Goal: Contribute content: Contribute content

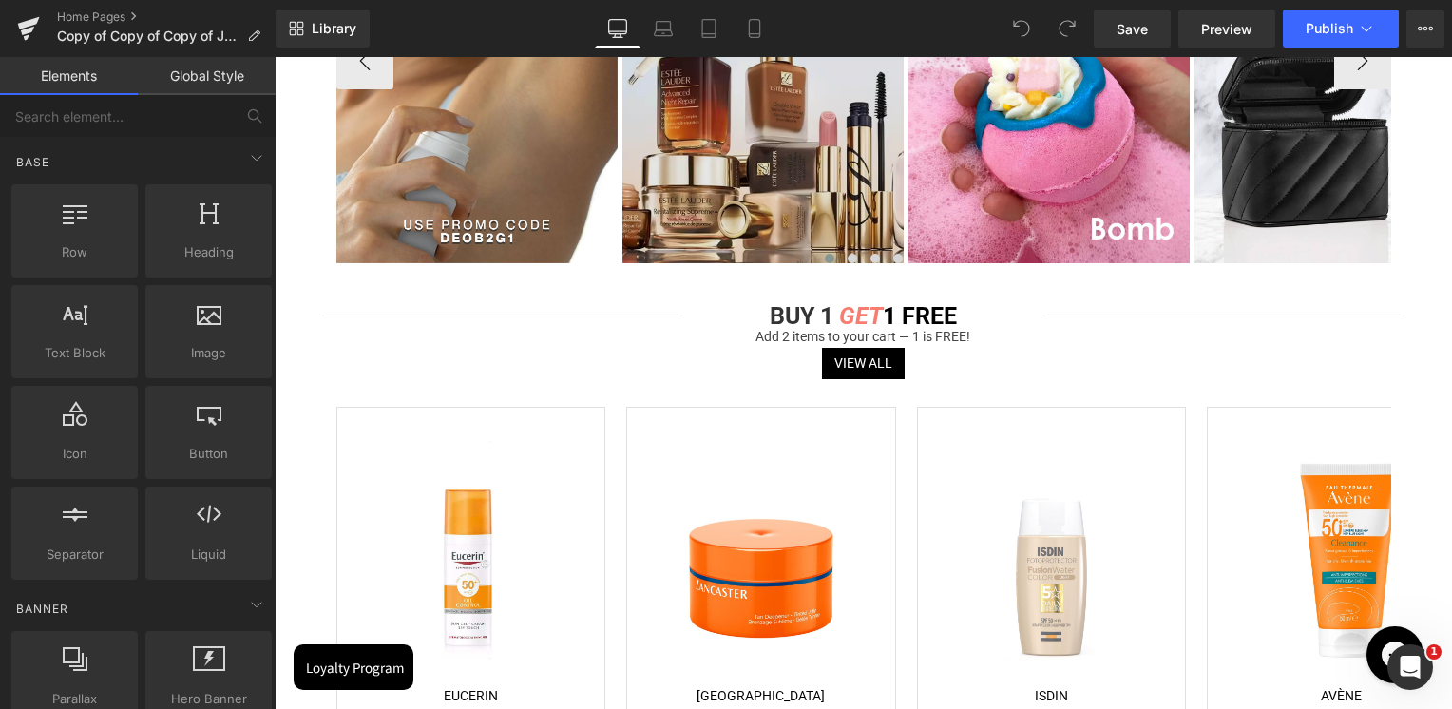
scroll to position [760, 0]
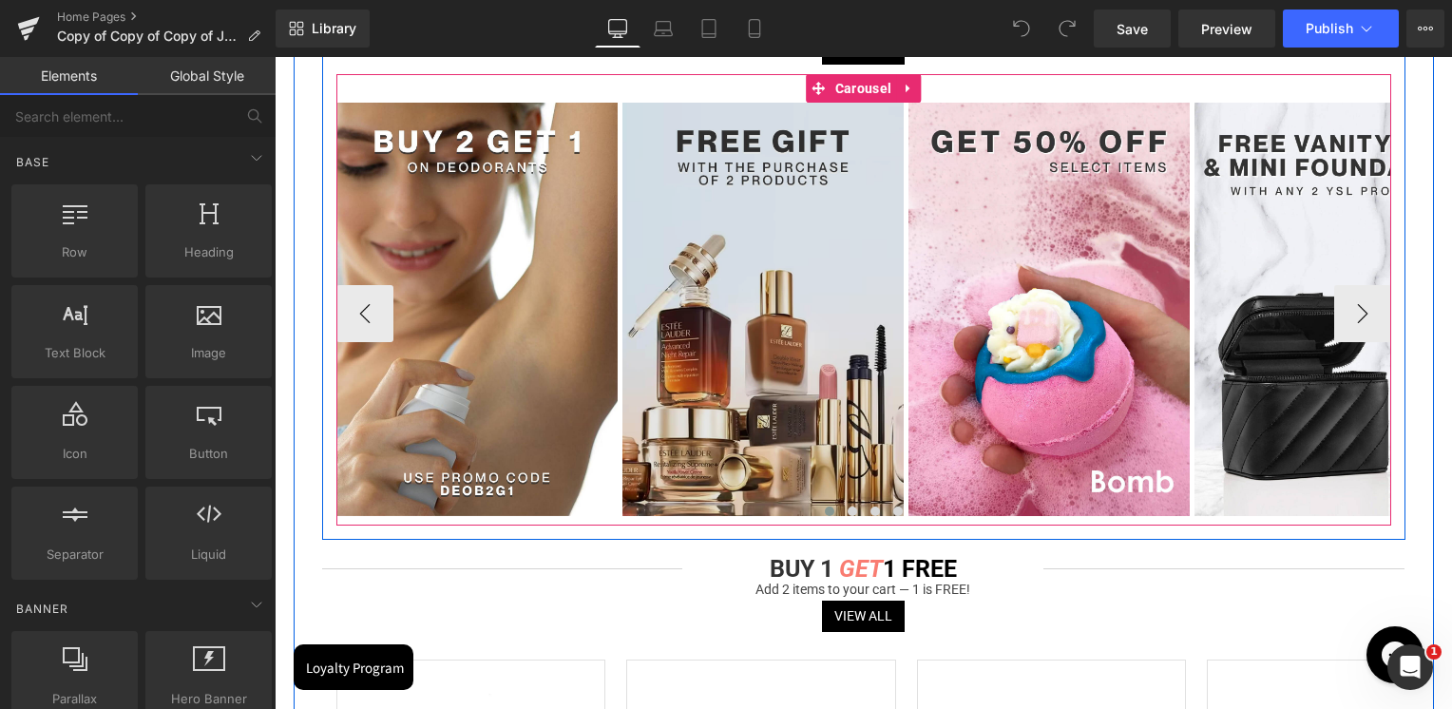
drag, startPoint x: 855, startPoint y: 92, endPoint x: 676, endPoint y: 116, distance: 180.2
click at [855, 92] on span "Carousel" at bounding box center [863, 88] width 66 height 29
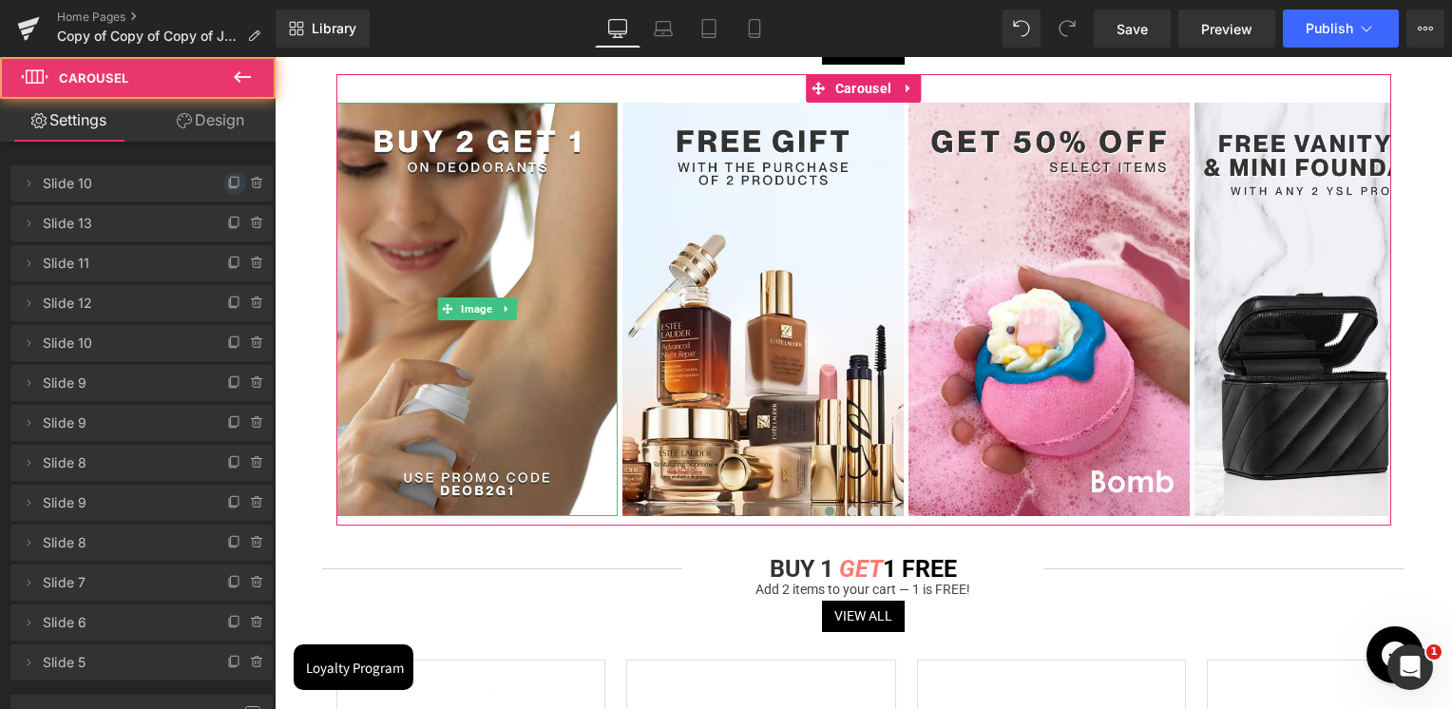
click at [227, 182] on icon at bounding box center [234, 183] width 15 height 15
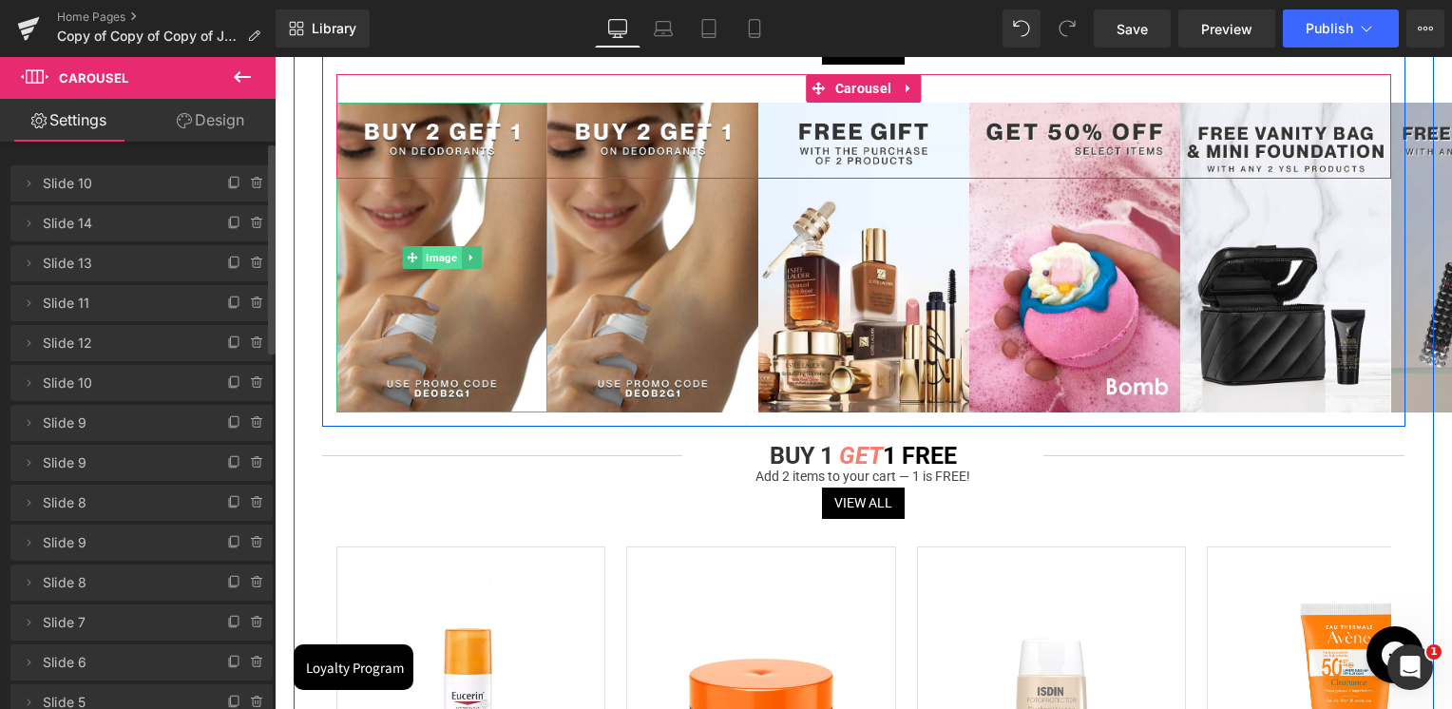
click at [431, 261] on span "Image" at bounding box center [441, 257] width 39 height 23
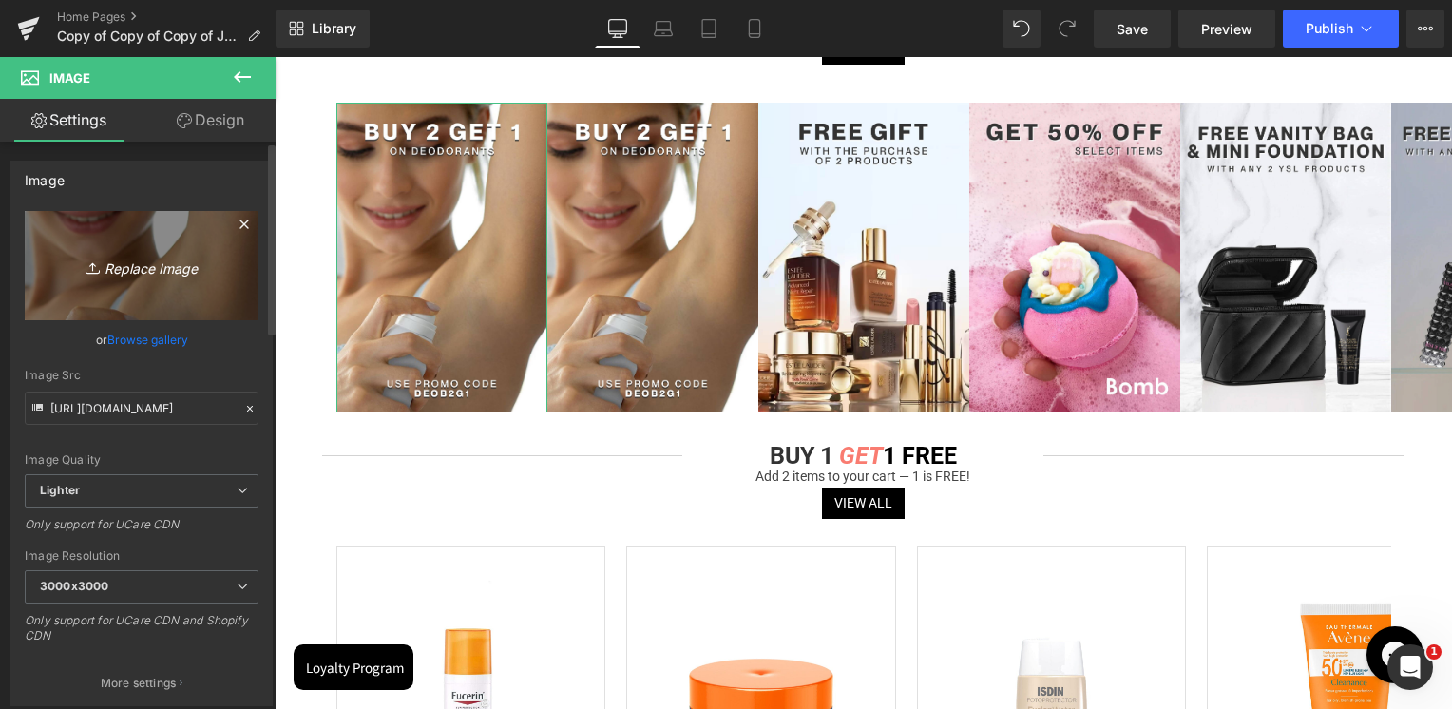
click at [168, 263] on icon "Replace Image" at bounding box center [142, 266] width 152 height 24
type input "C:\fakepath\Artboard 28.jpg"
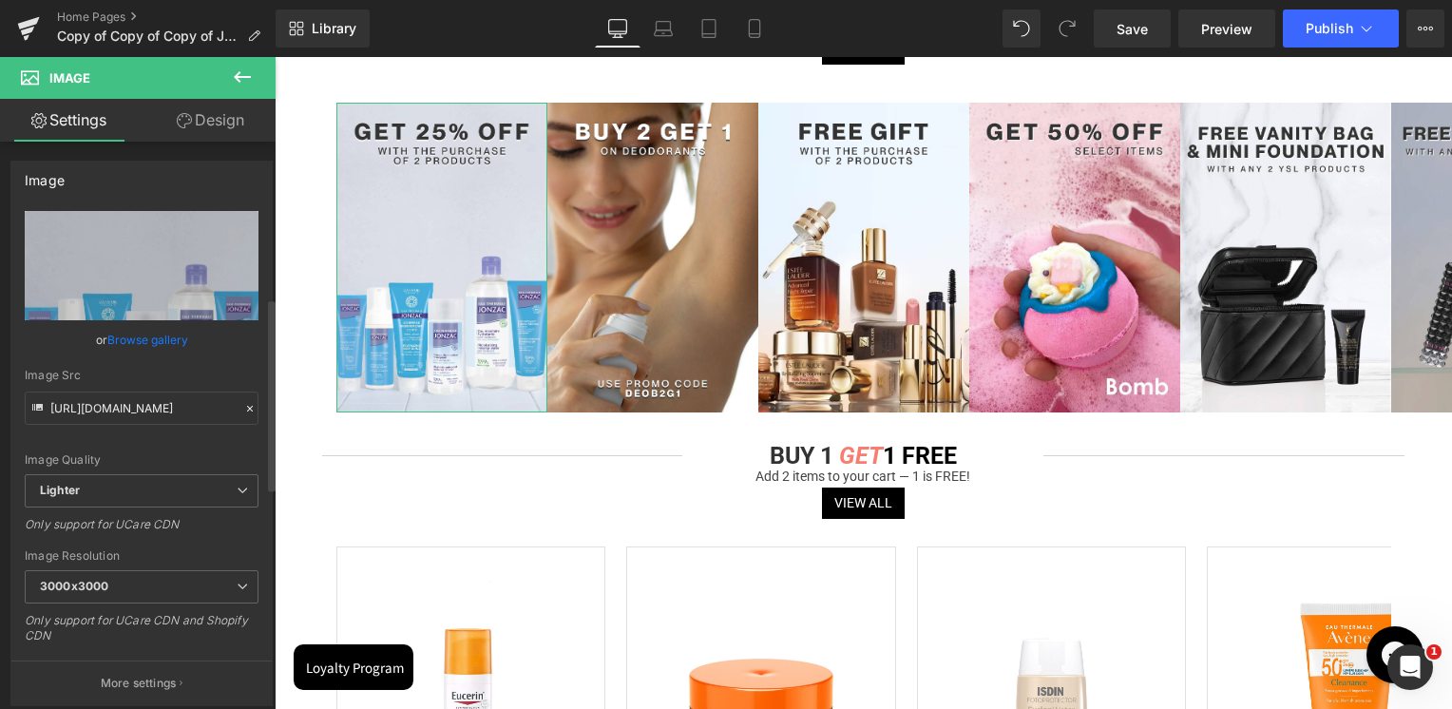
scroll to position [665, 0]
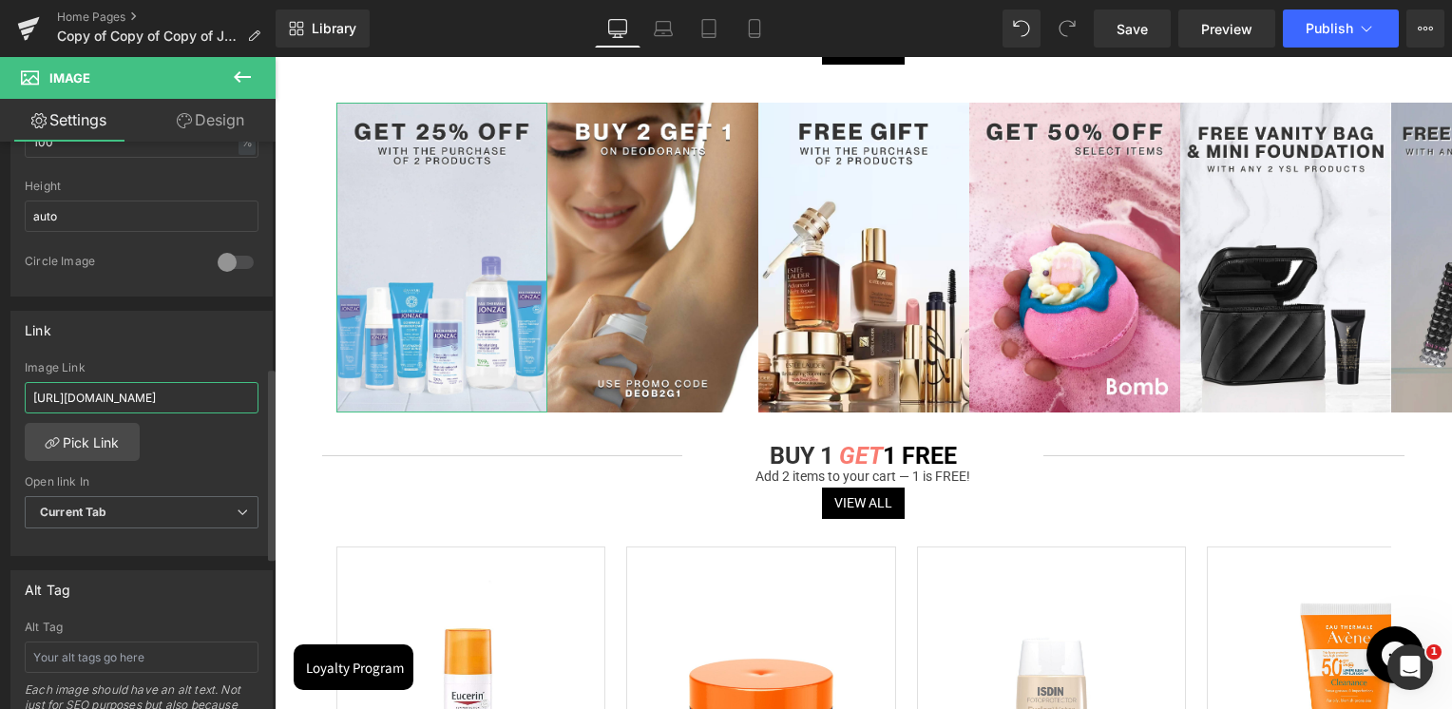
click at [119, 392] on input "[URL][DOMAIN_NAME]" at bounding box center [142, 397] width 234 height 31
paste input "[PERSON_NAME]-mix-match"
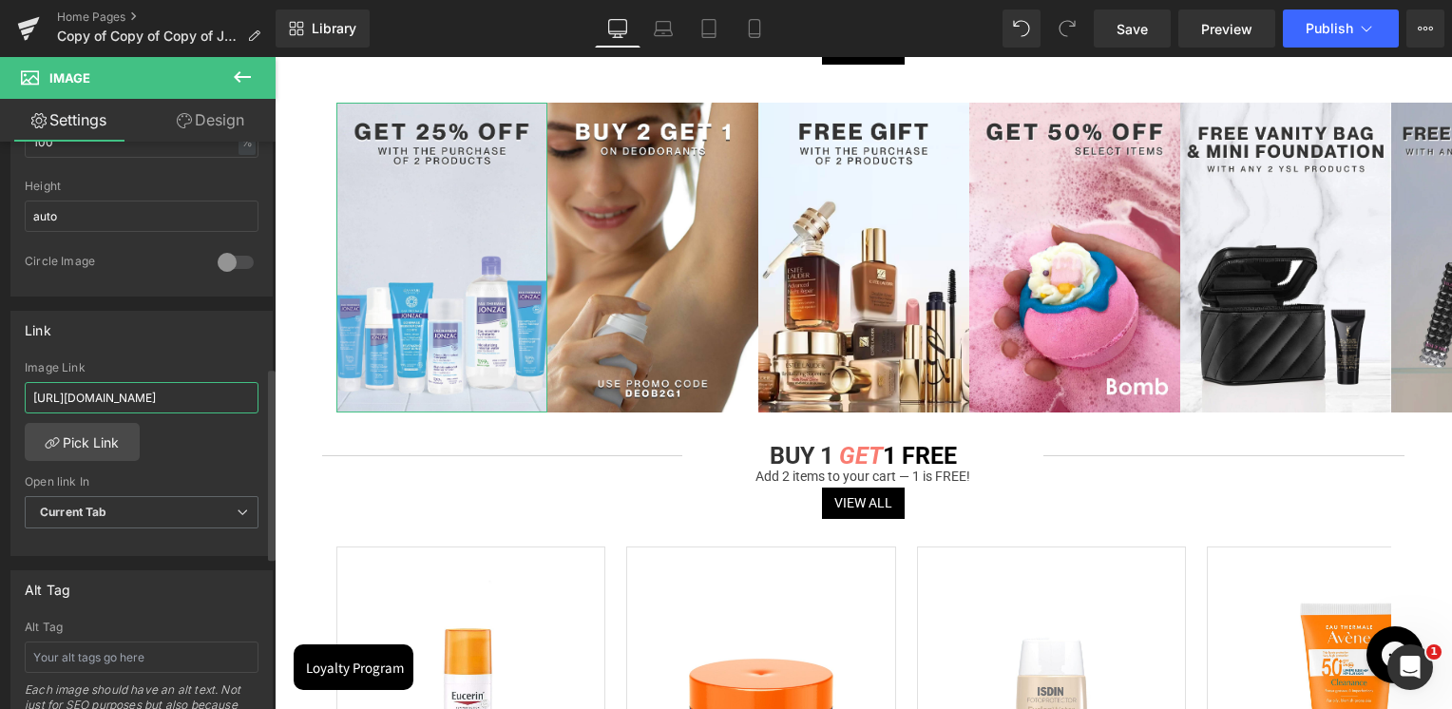
scroll to position [0, 73]
type input "[URL][DOMAIN_NAME]"
click at [163, 353] on div "Link [URL][DOMAIN_NAME] Image Link [URL][DOMAIN_NAME] Pick Link Current Tab New…" at bounding box center [141, 434] width 262 height 246
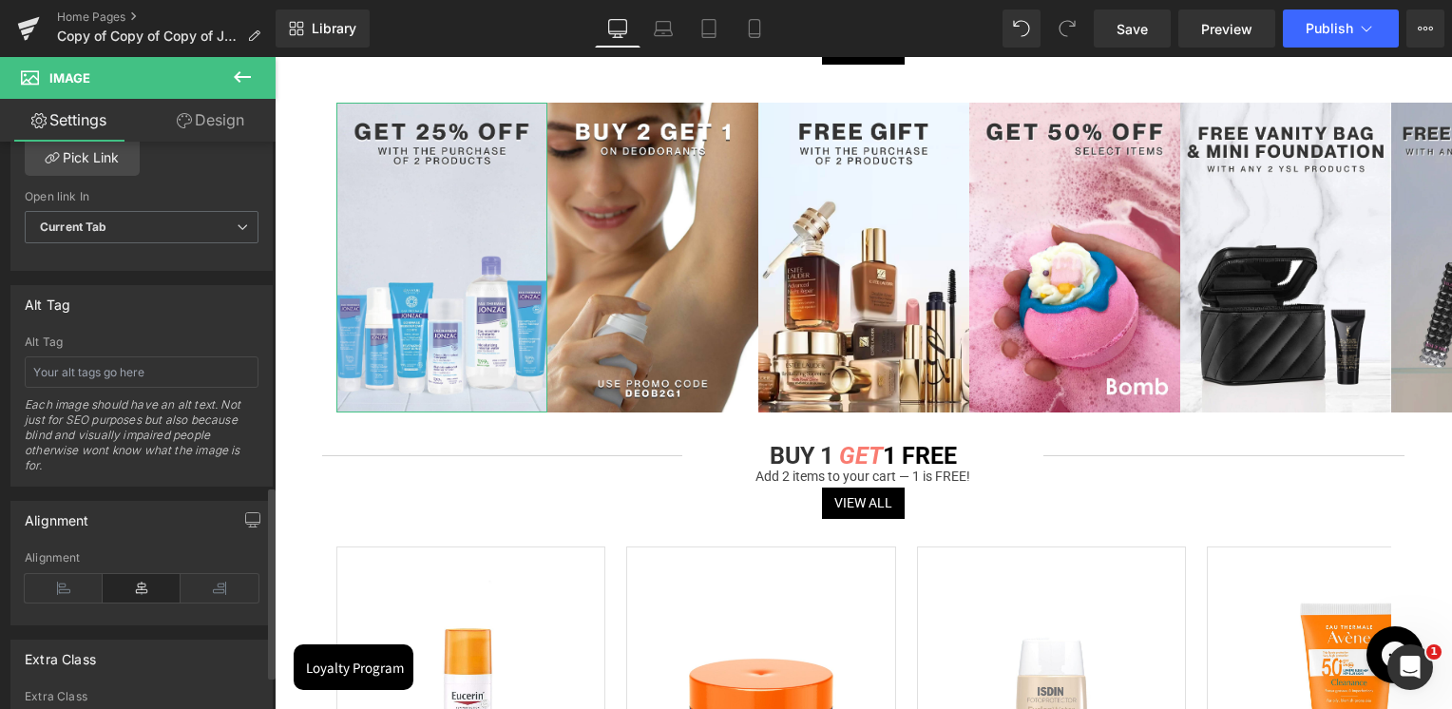
scroll to position [1115, 0]
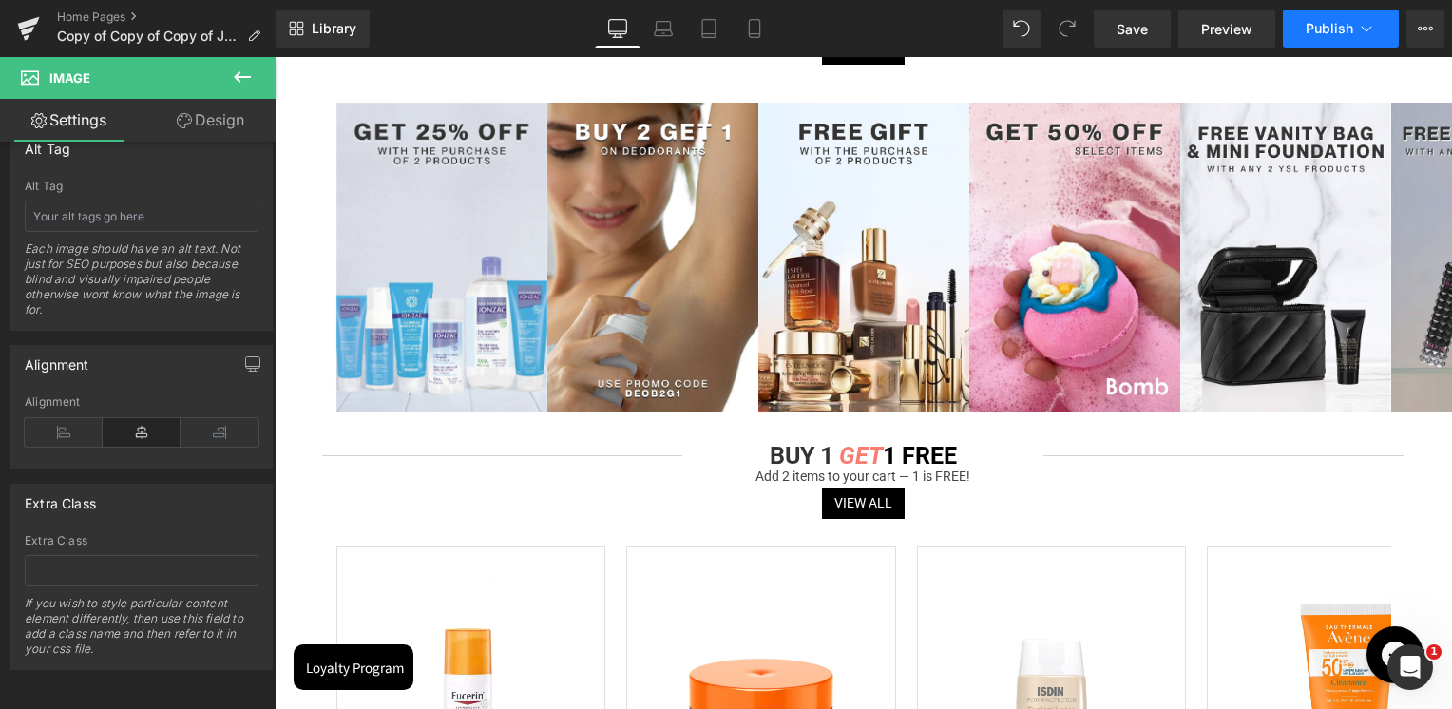
click at [1311, 38] on button "Publish" at bounding box center [1341, 29] width 116 height 38
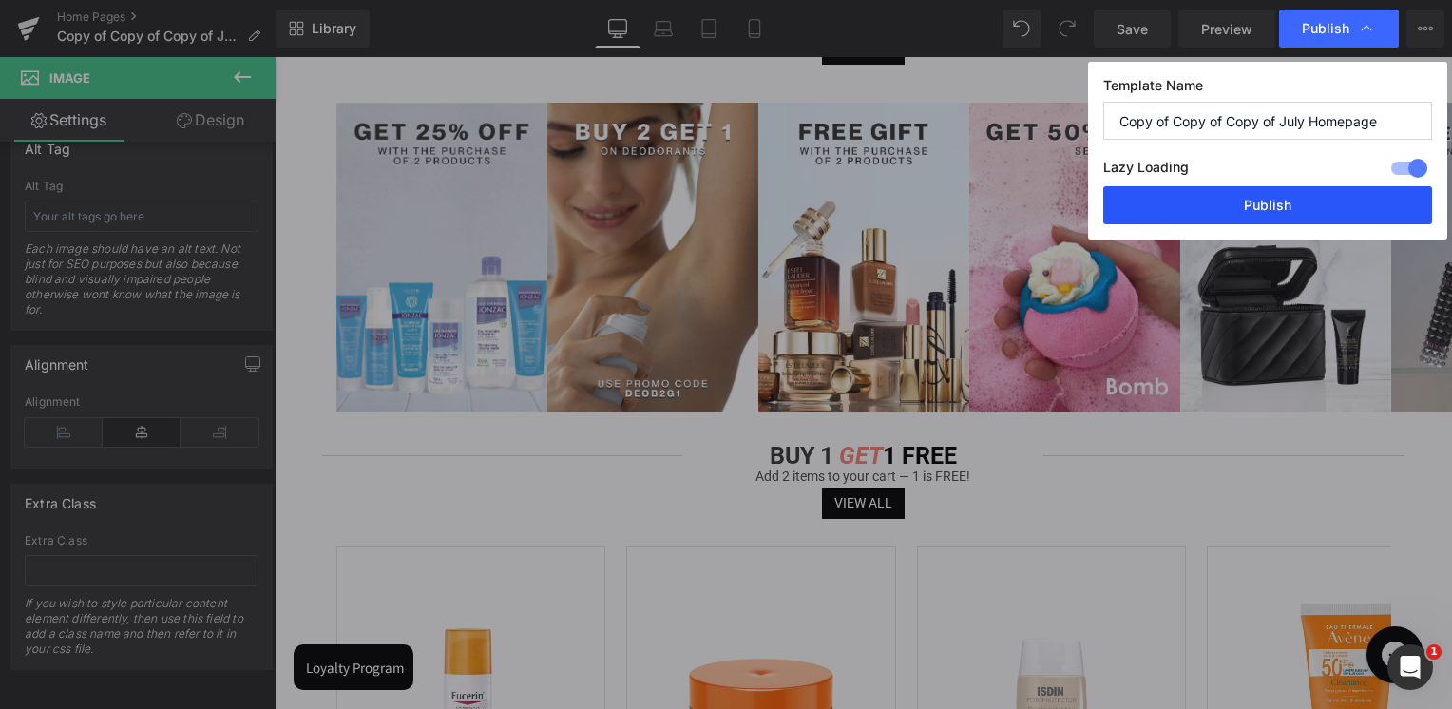
click at [1249, 206] on button "Publish" at bounding box center [1267, 205] width 329 height 38
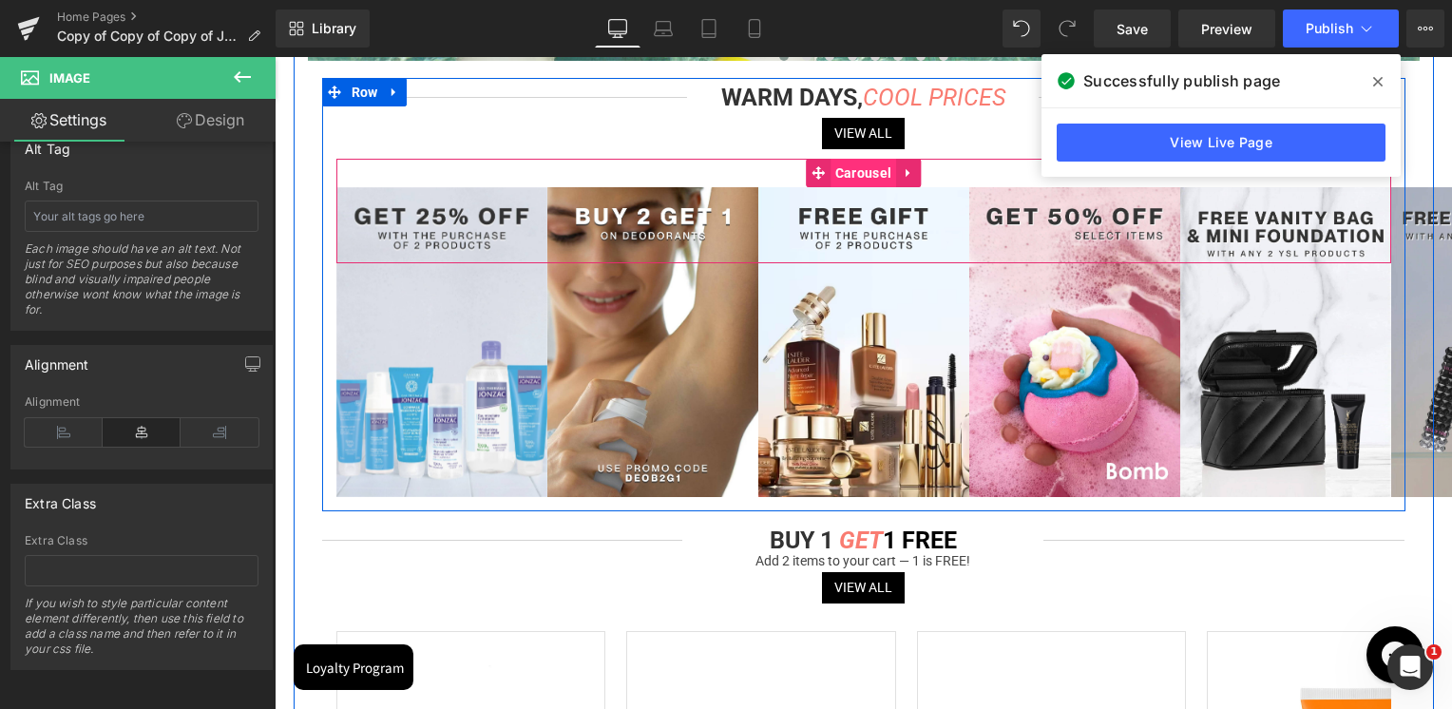
scroll to position [570, 0]
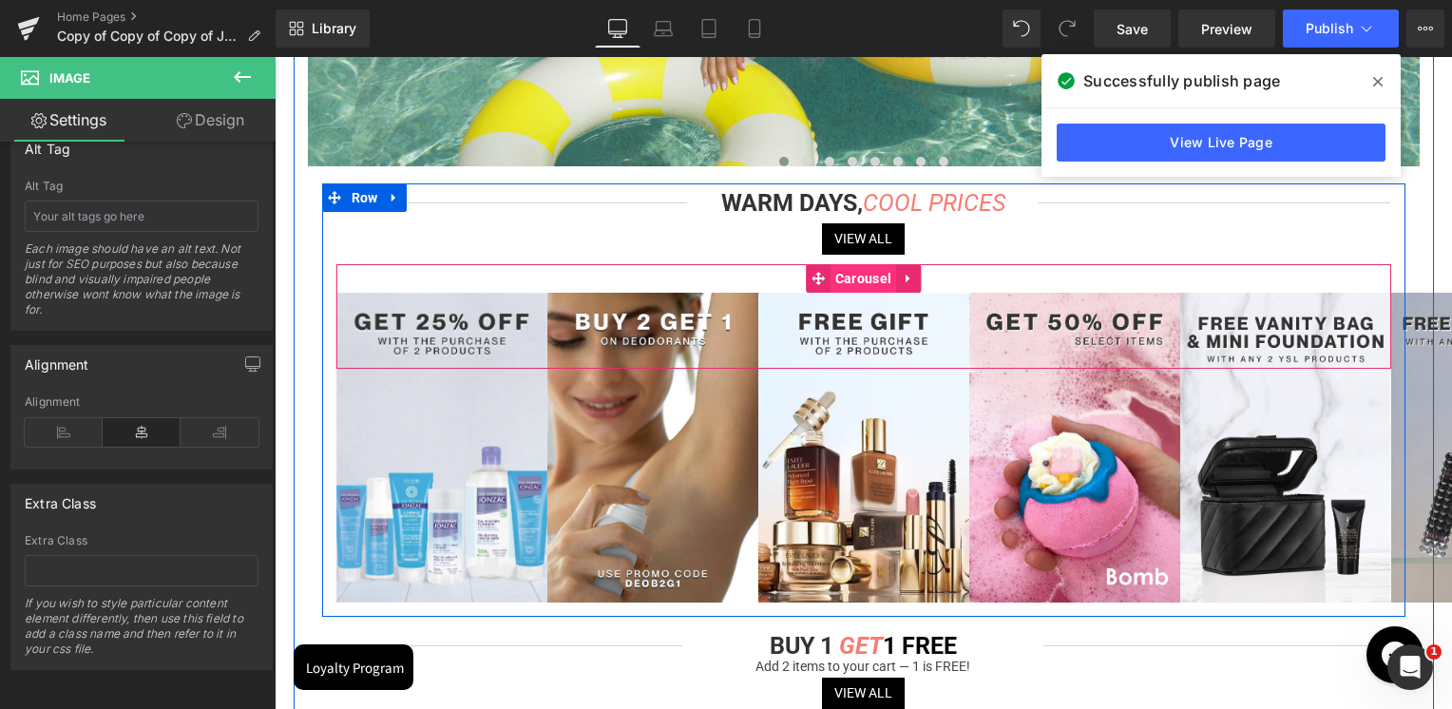
click at [849, 274] on span "Carousel" at bounding box center [863, 278] width 66 height 29
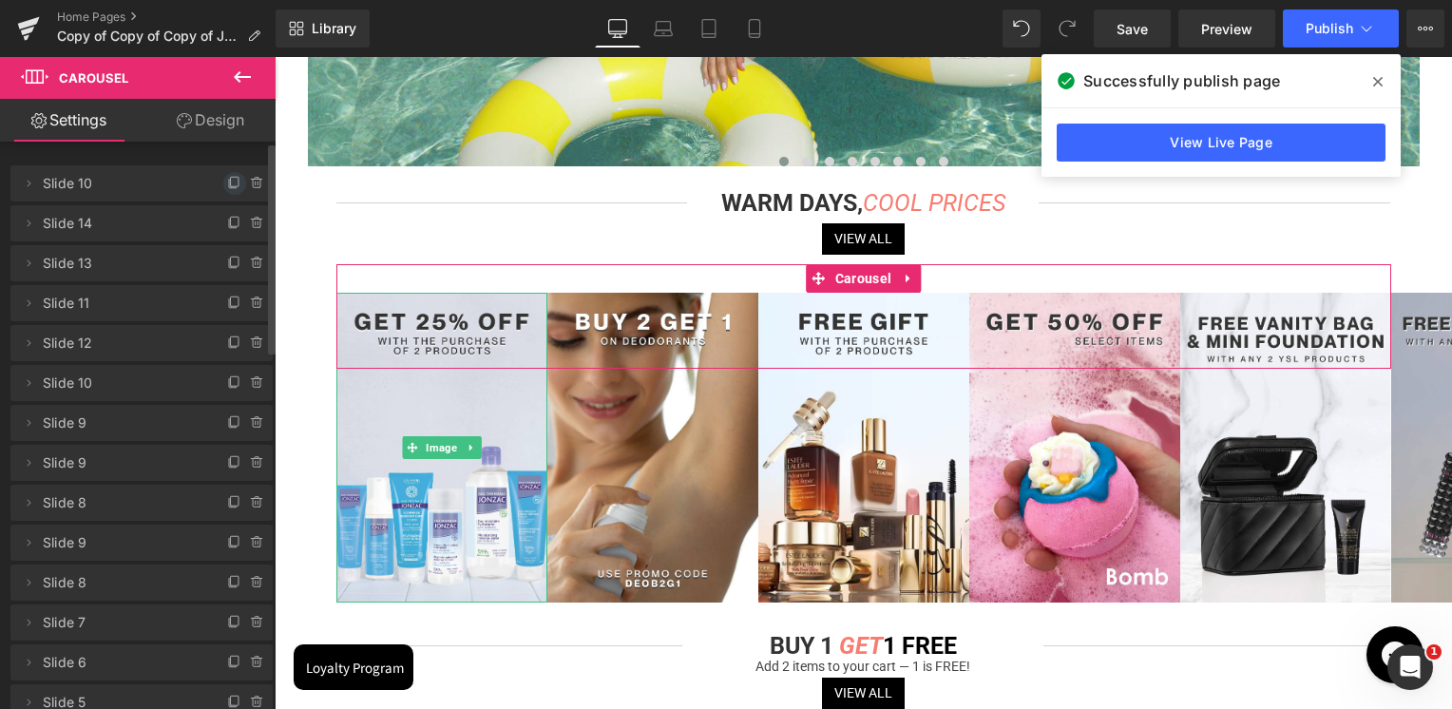
click at [227, 181] on icon at bounding box center [234, 183] width 15 height 15
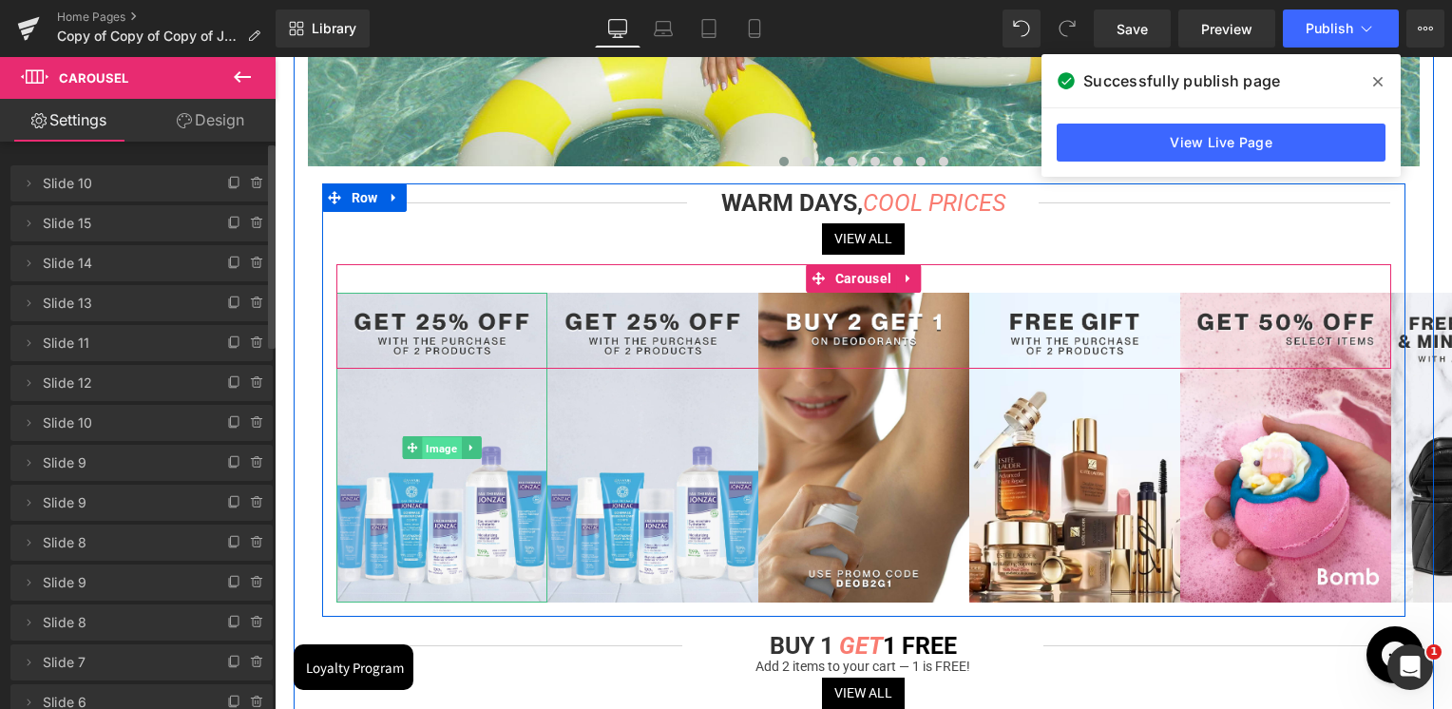
click at [437, 448] on span "Image" at bounding box center [441, 447] width 39 height 23
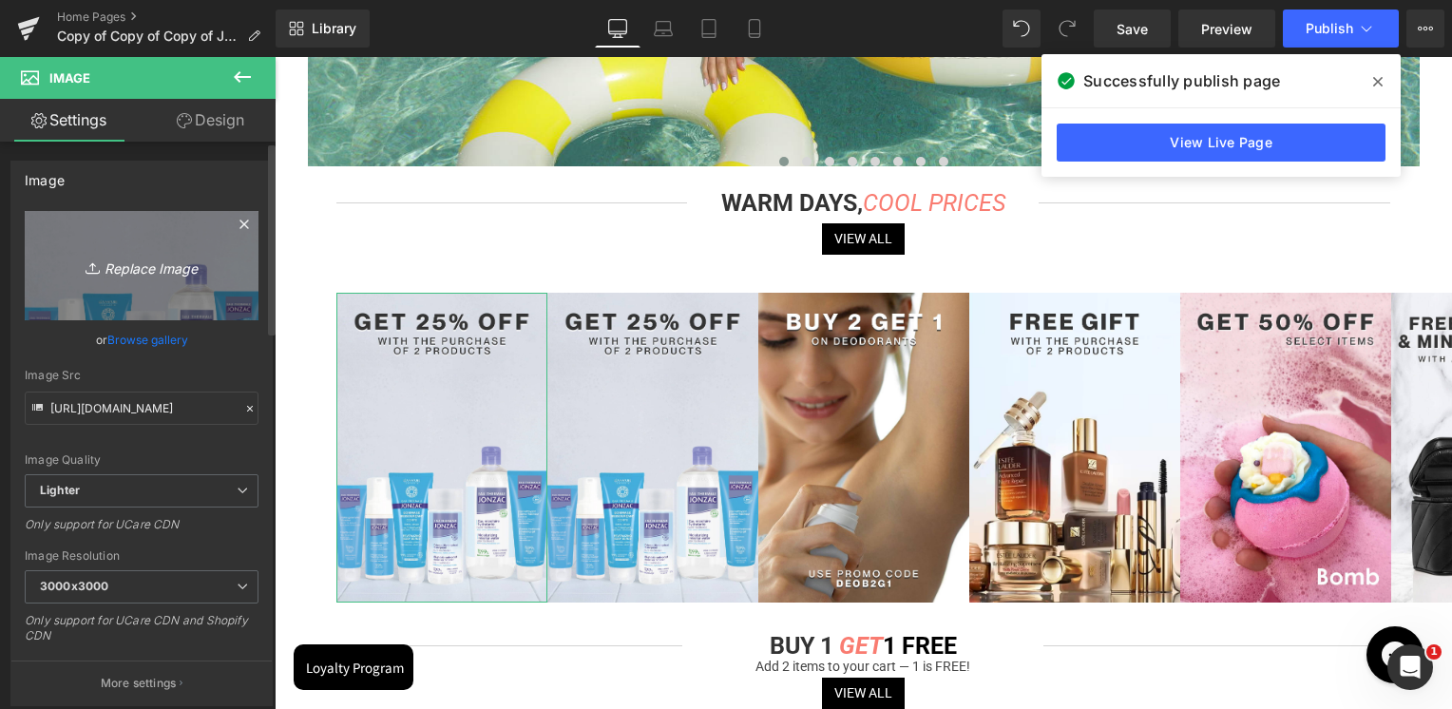
click at [161, 300] on link "Replace Image" at bounding box center [142, 265] width 234 height 109
type input "C:\fakepath\pupa milano all month bundles.jpg"
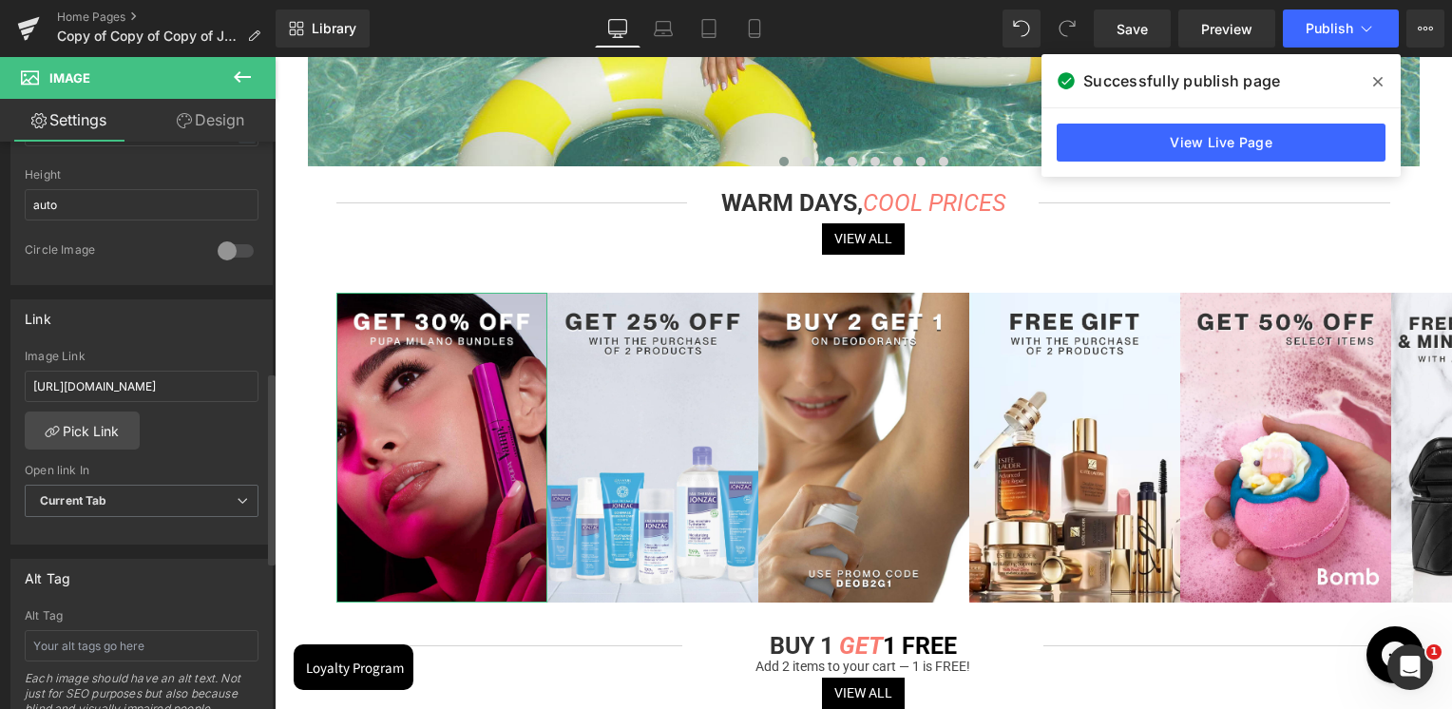
scroll to position [678, 0]
click at [141, 377] on input "[URL][DOMAIN_NAME]" at bounding box center [142, 384] width 234 height 31
paste input "pupa-30-bundles"
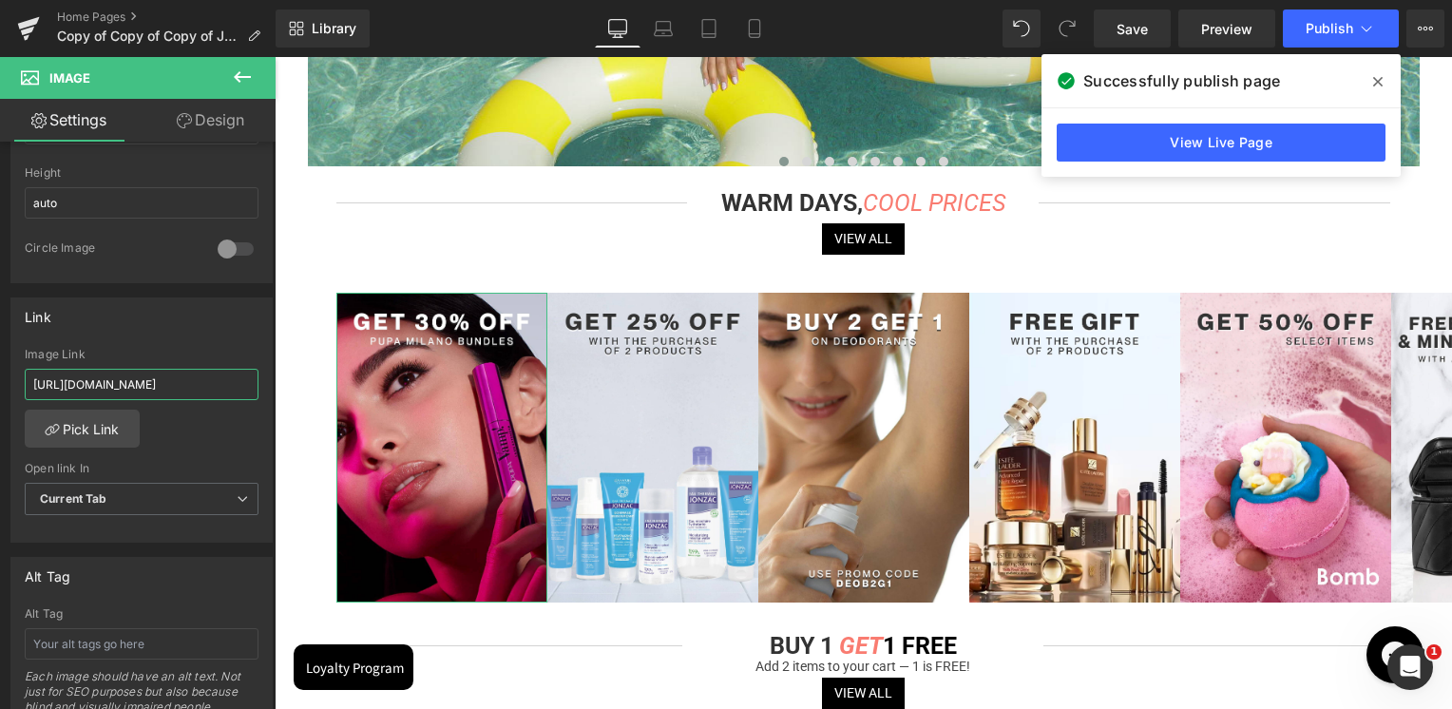
scroll to position [0, 70]
type input "[URL][DOMAIN_NAME]"
click at [144, 326] on div "Link" at bounding box center [141, 316] width 260 height 36
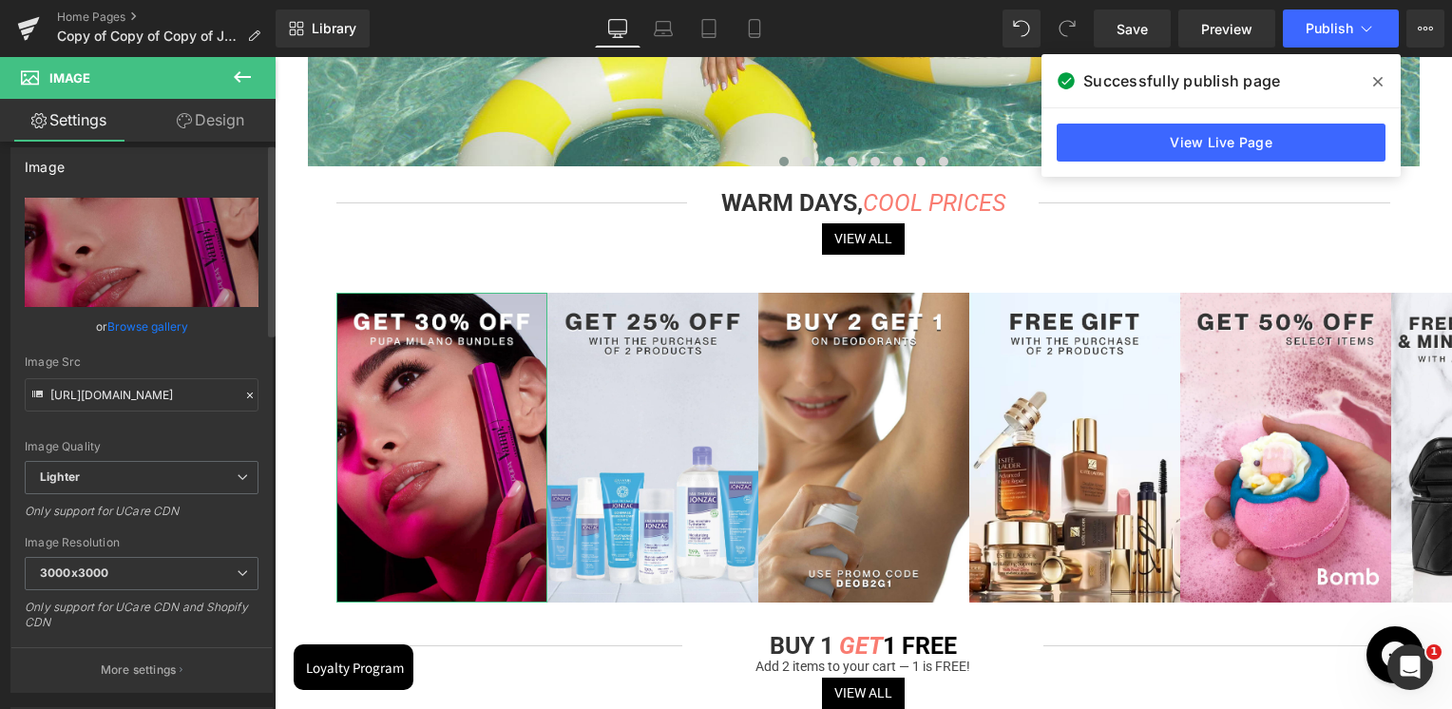
scroll to position [0, 0]
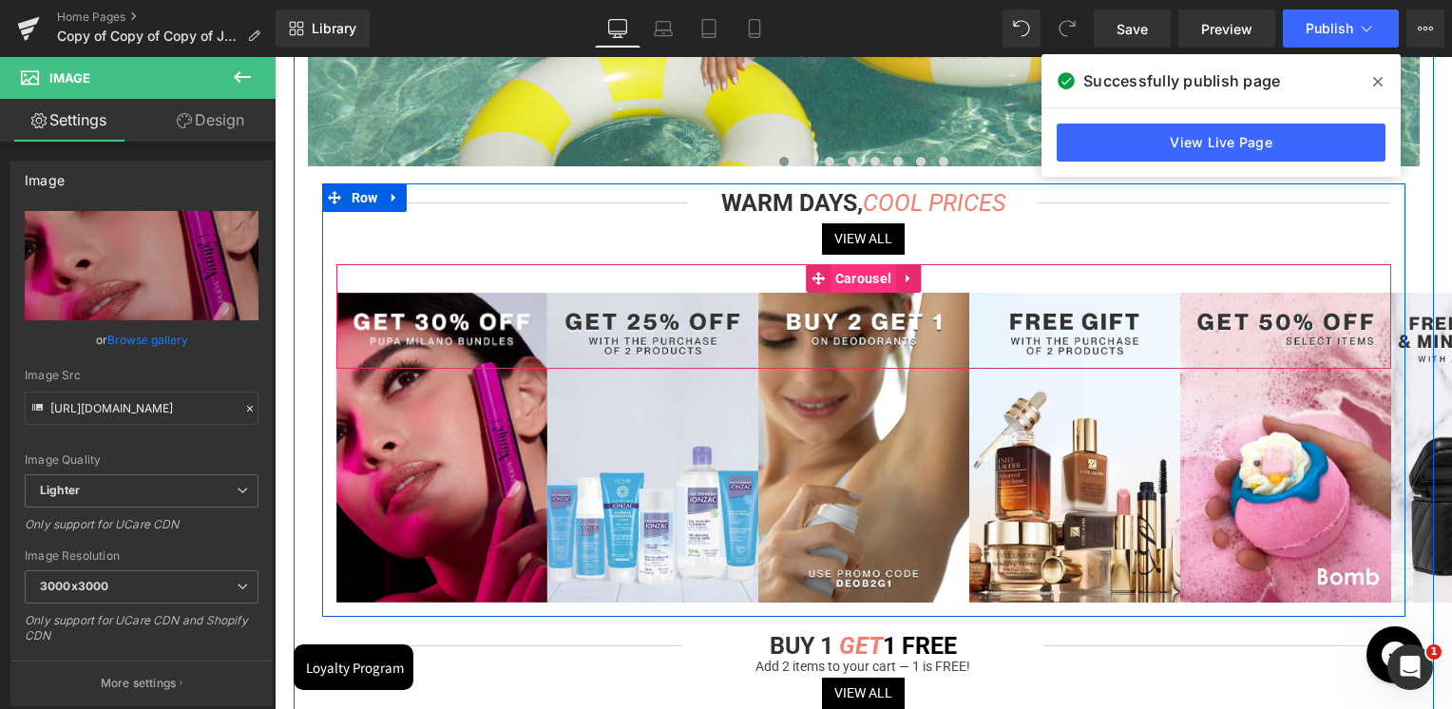
click at [857, 272] on span "Carousel" at bounding box center [863, 278] width 66 height 29
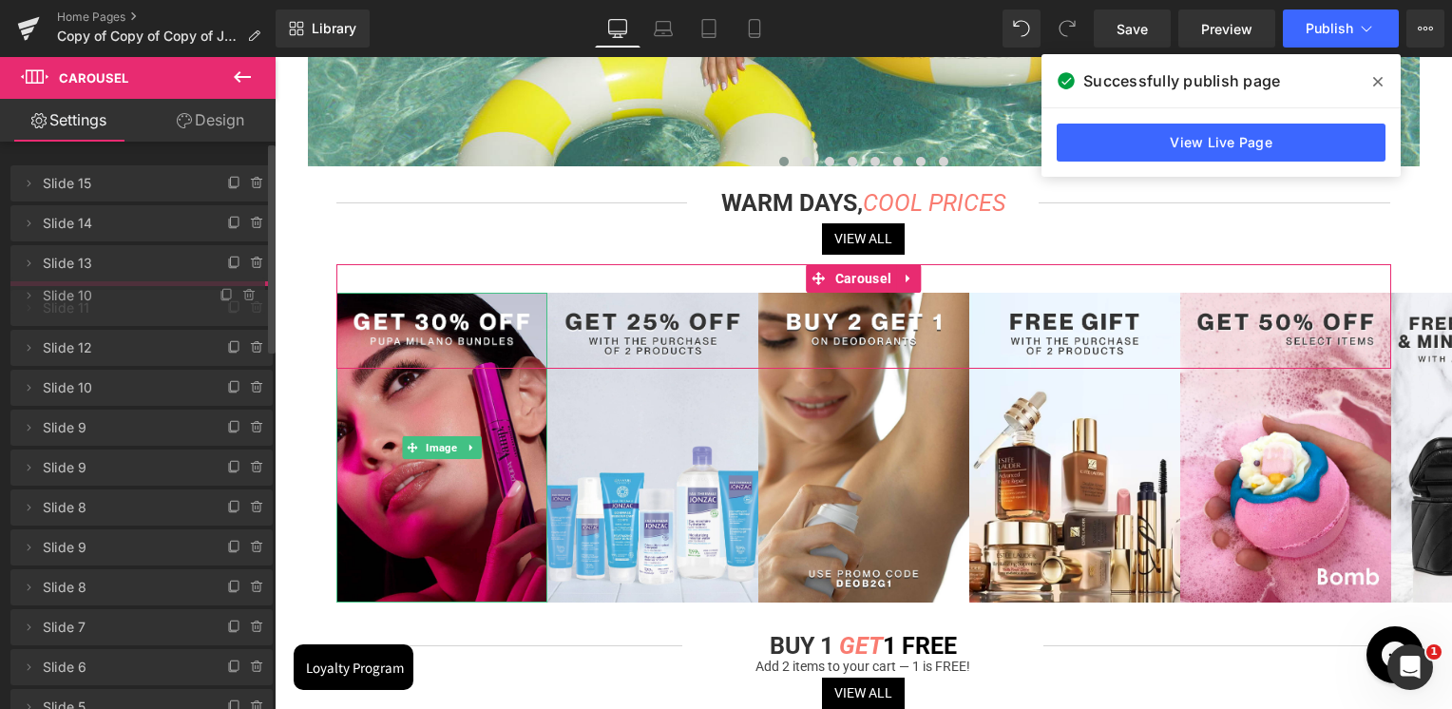
drag, startPoint x: 124, startPoint y: 179, endPoint x: 110, endPoint y: 291, distance: 112.9
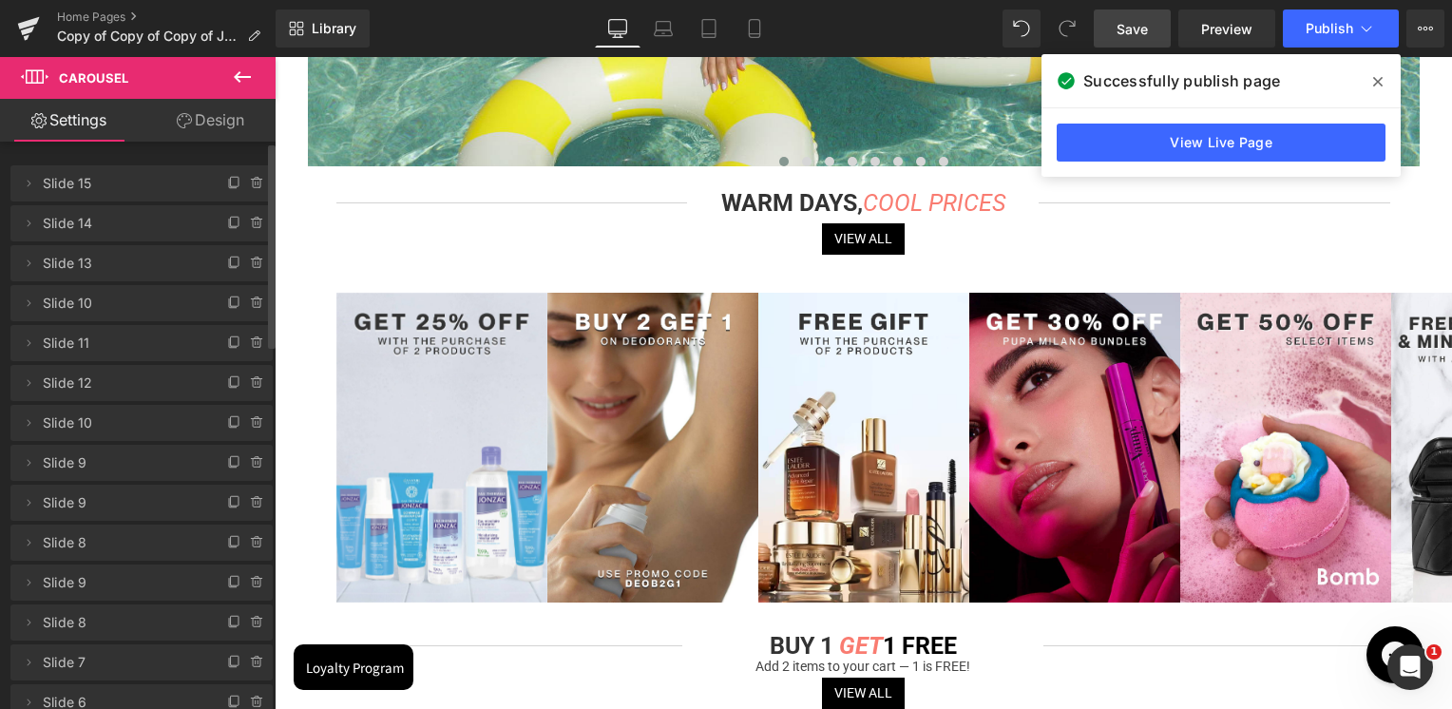
click at [1140, 26] on span "Save" at bounding box center [1131, 29] width 31 height 20
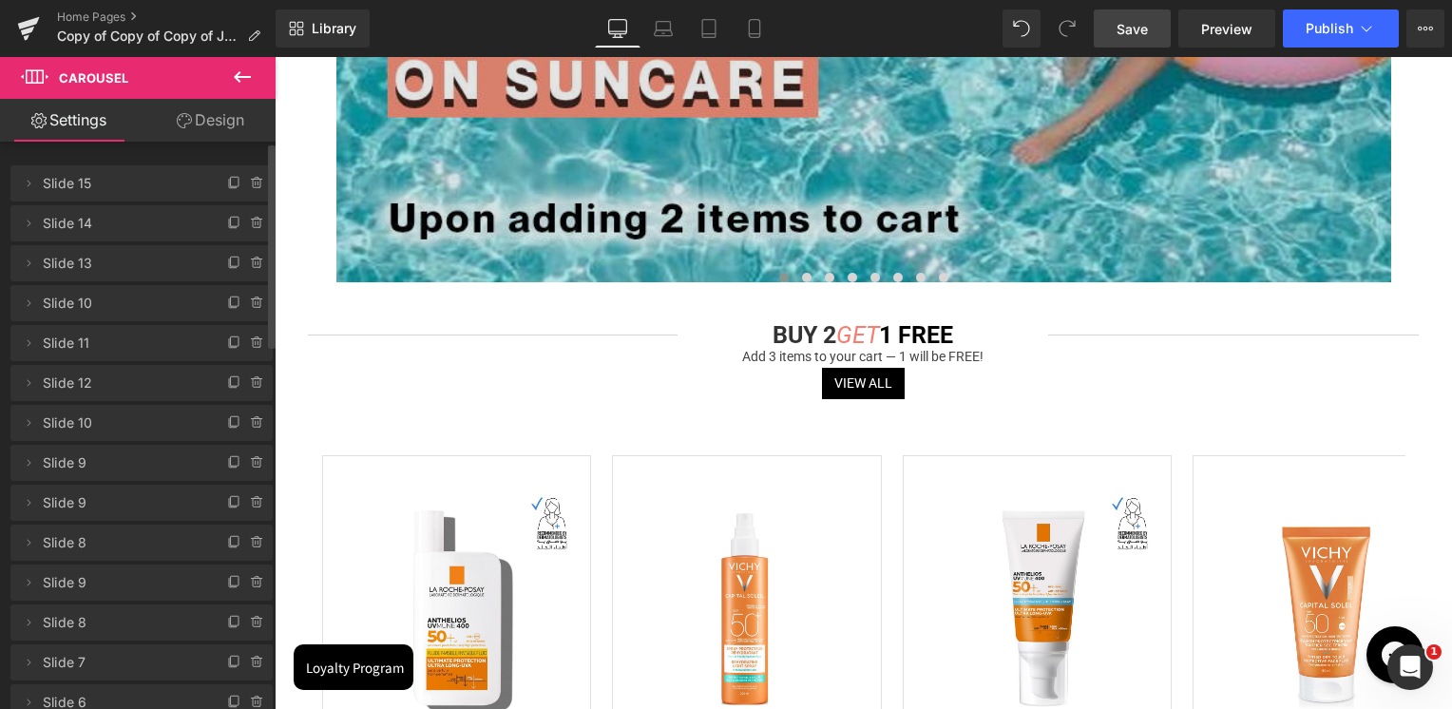
scroll to position [2280, 0]
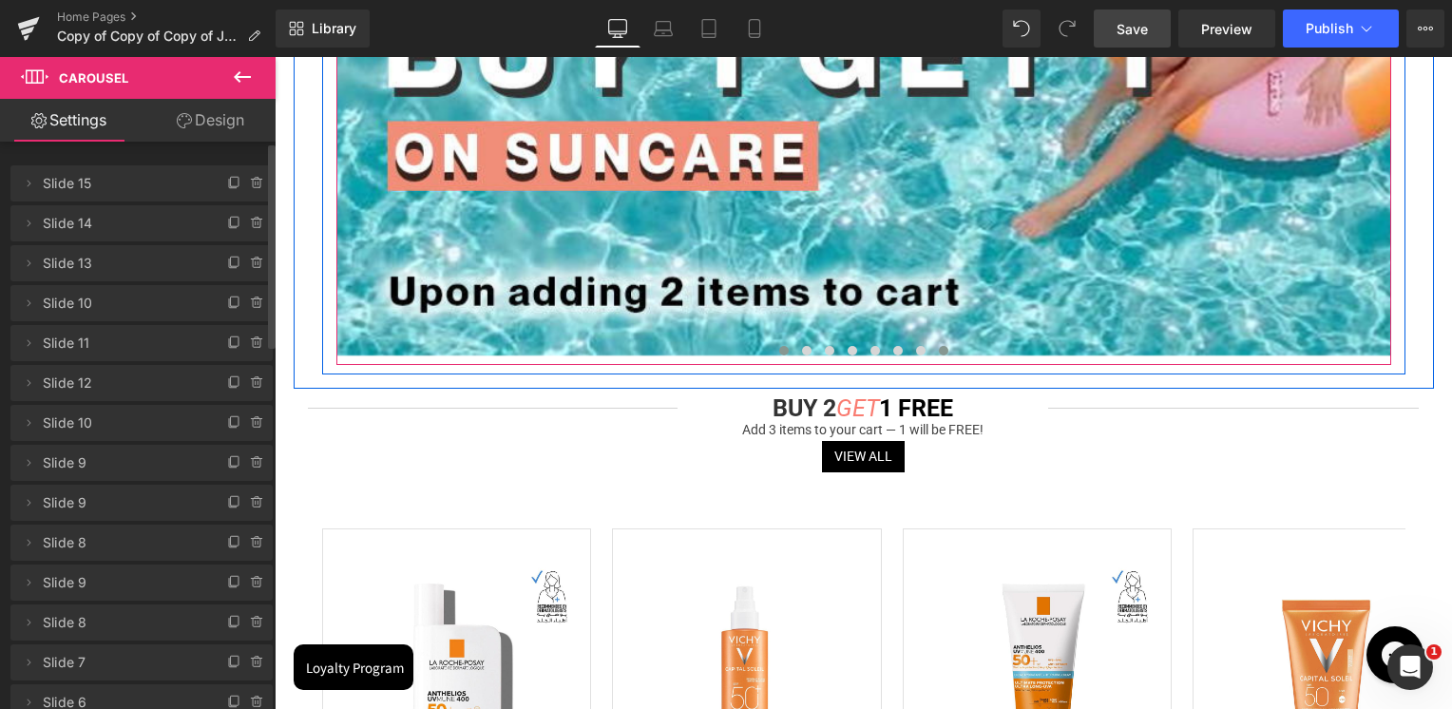
click at [939, 352] on span at bounding box center [944, 351] width 10 height 10
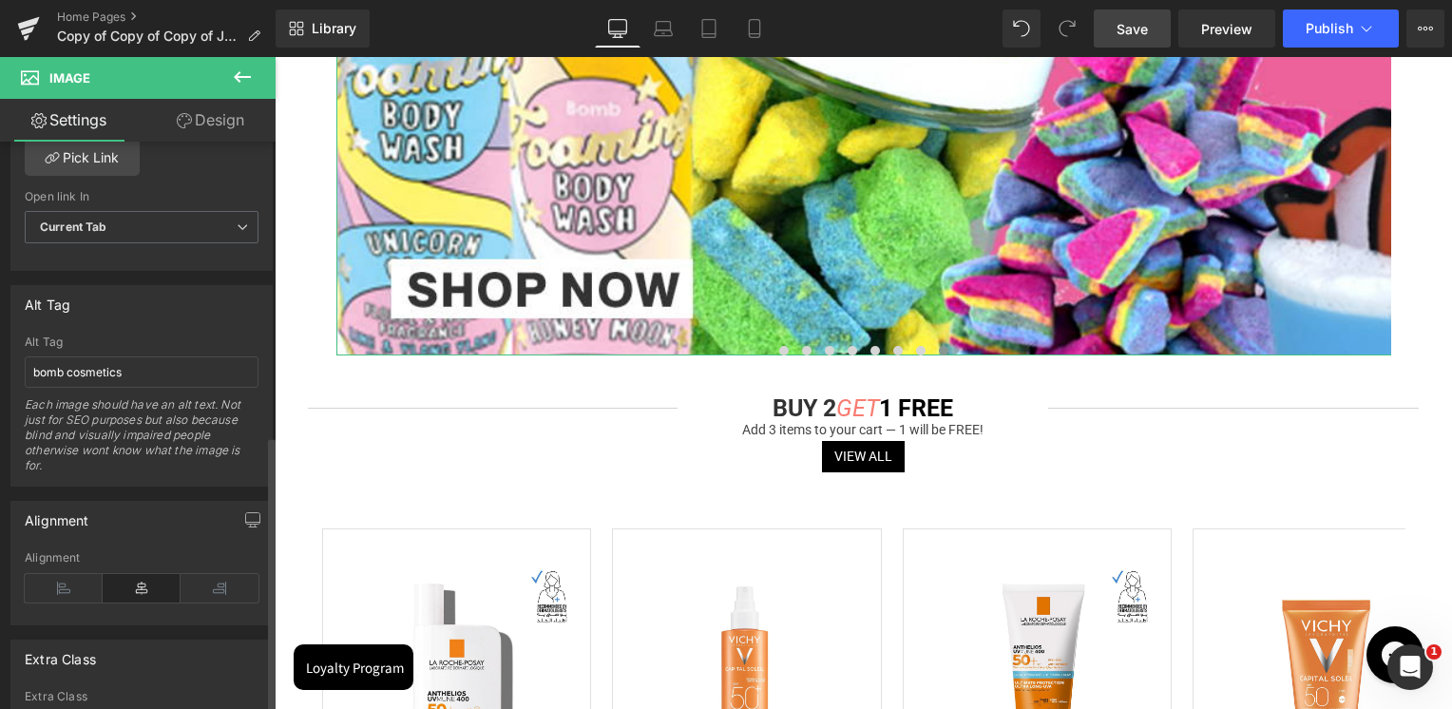
scroll to position [665, 0]
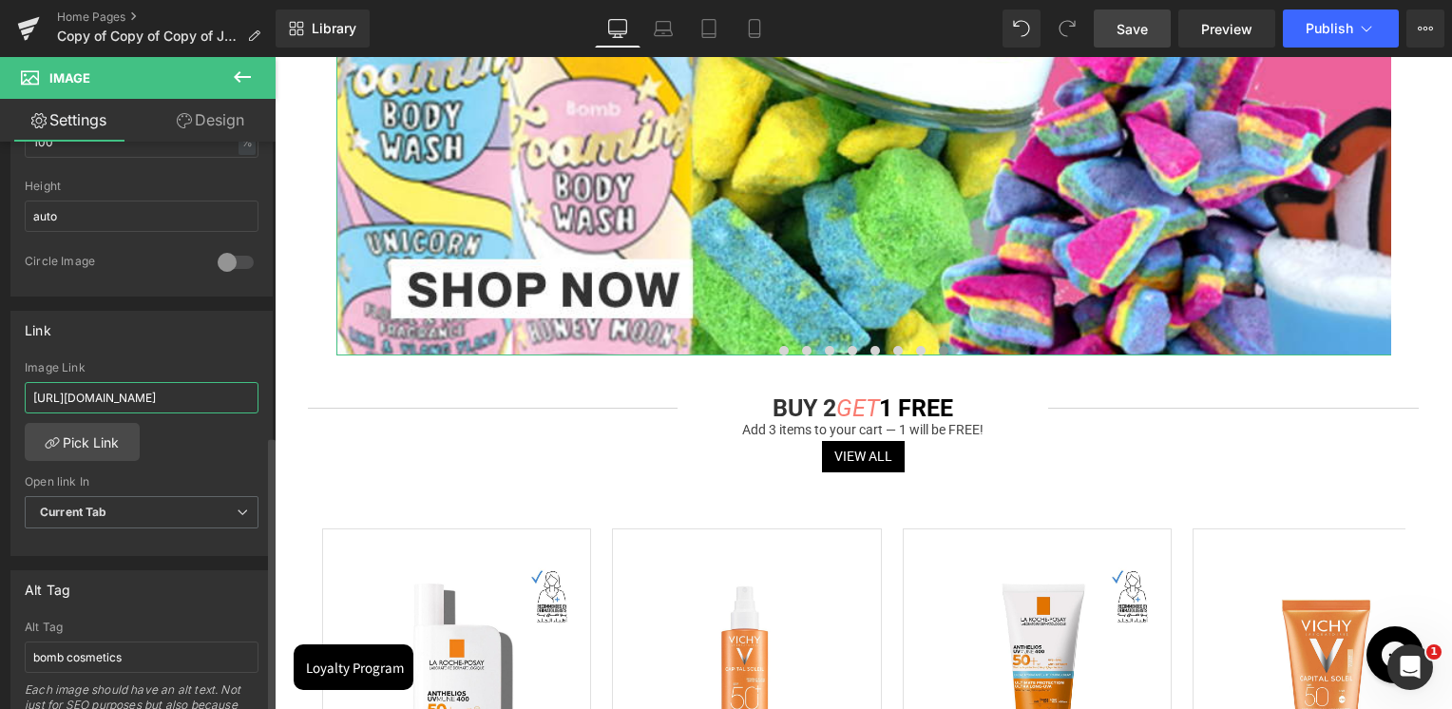
click at [161, 406] on input "[URL][DOMAIN_NAME]" at bounding box center [142, 397] width 234 height 31
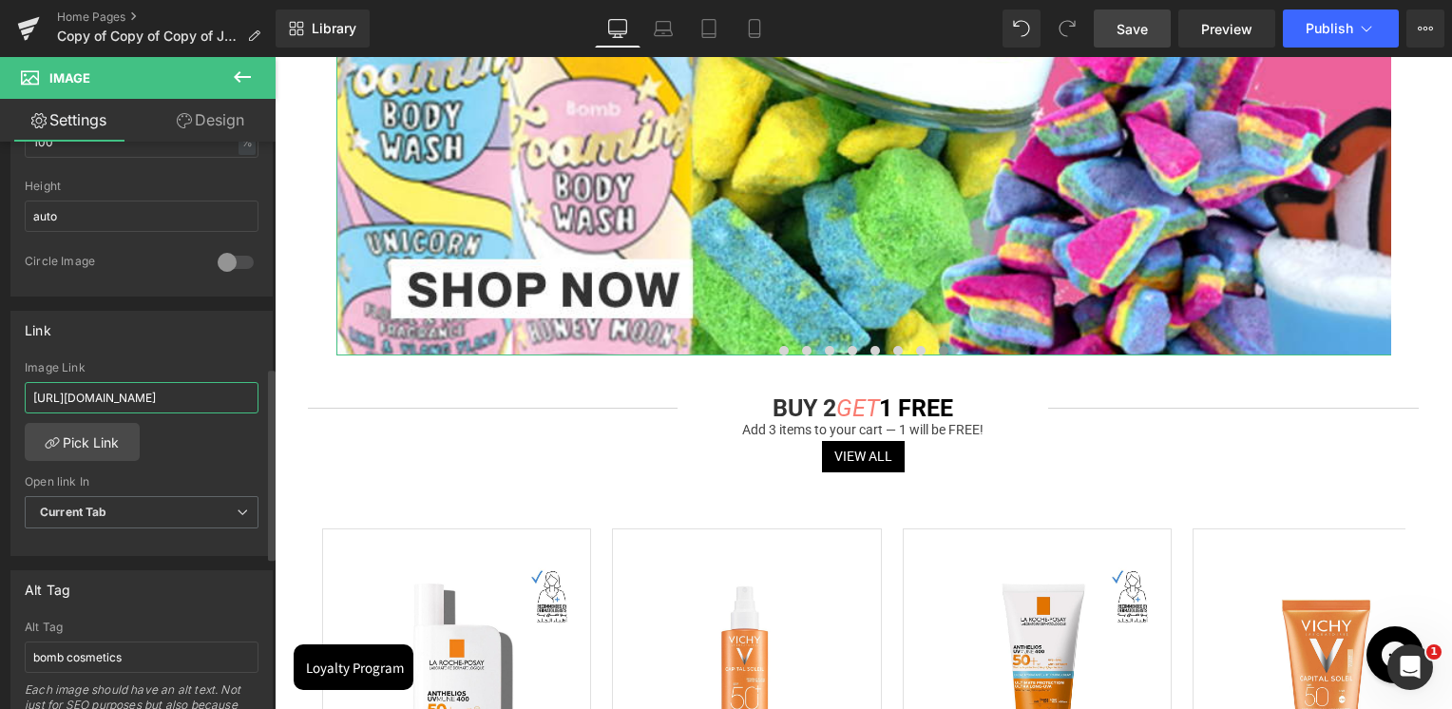
type input "[URL][DOMAIN_NAME]"
click at [190, 352] on div "Link [URL][DOMAIN_NAME] Image Link [URL][DOMAIN_NAME] Pick Link Current Tab New…" at bounding box center [141, 434] width 262 height 246
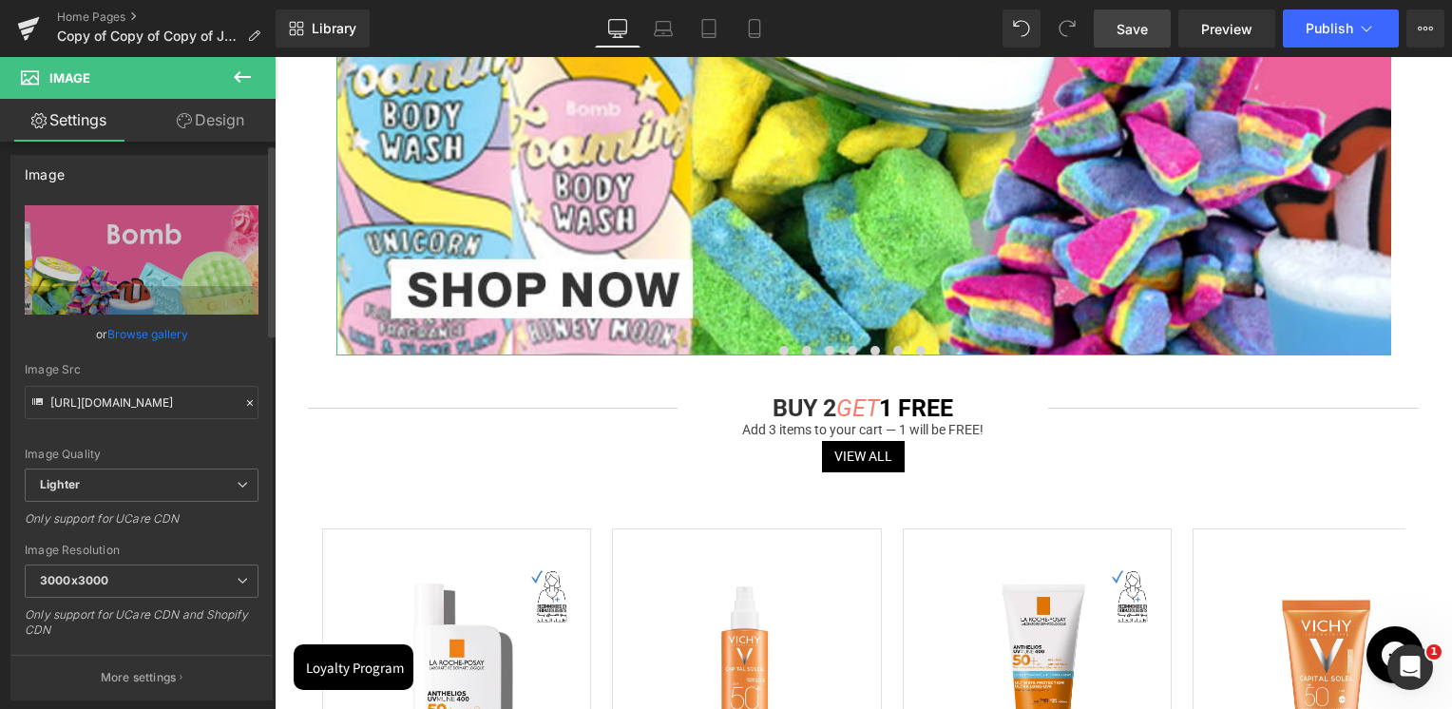
scroll to position [0, 0]
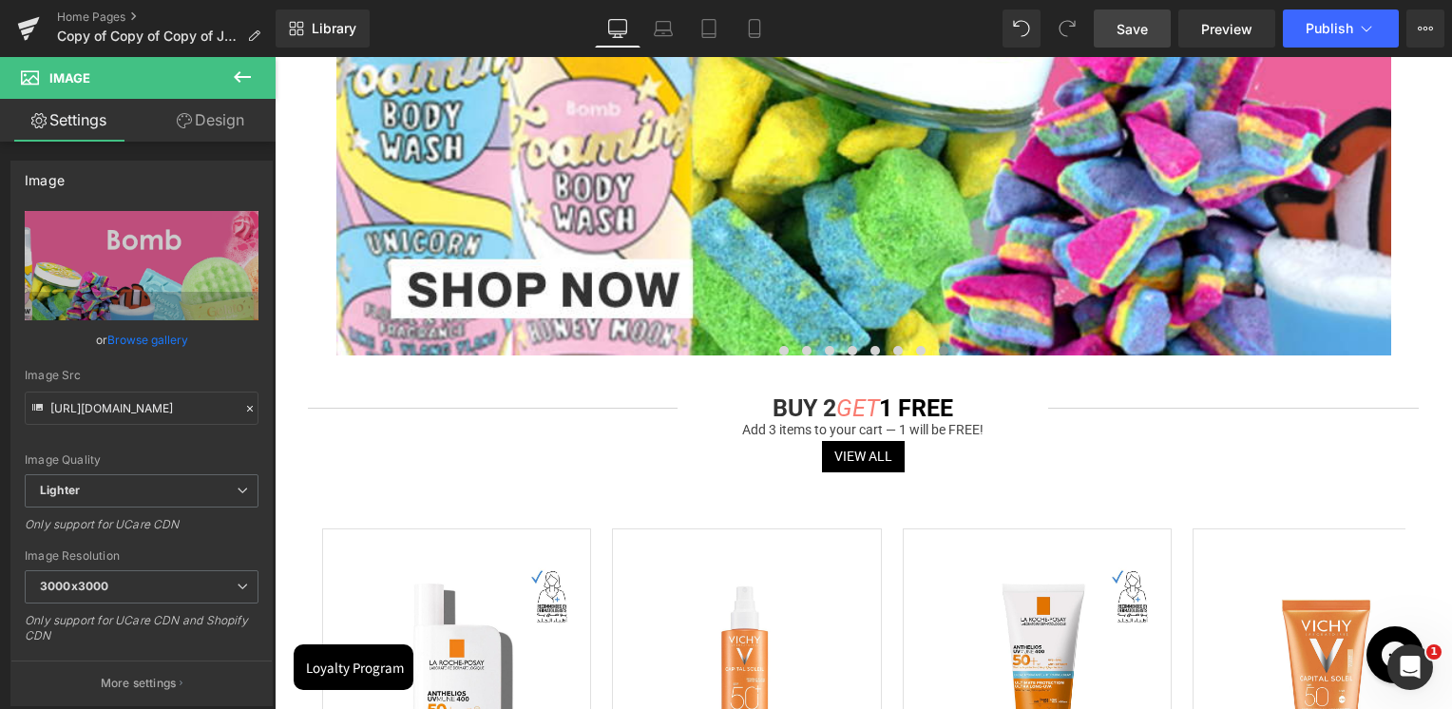
click at [1148, 42] on link "Save" at bounding box center [1131, 29] width 77 height 38
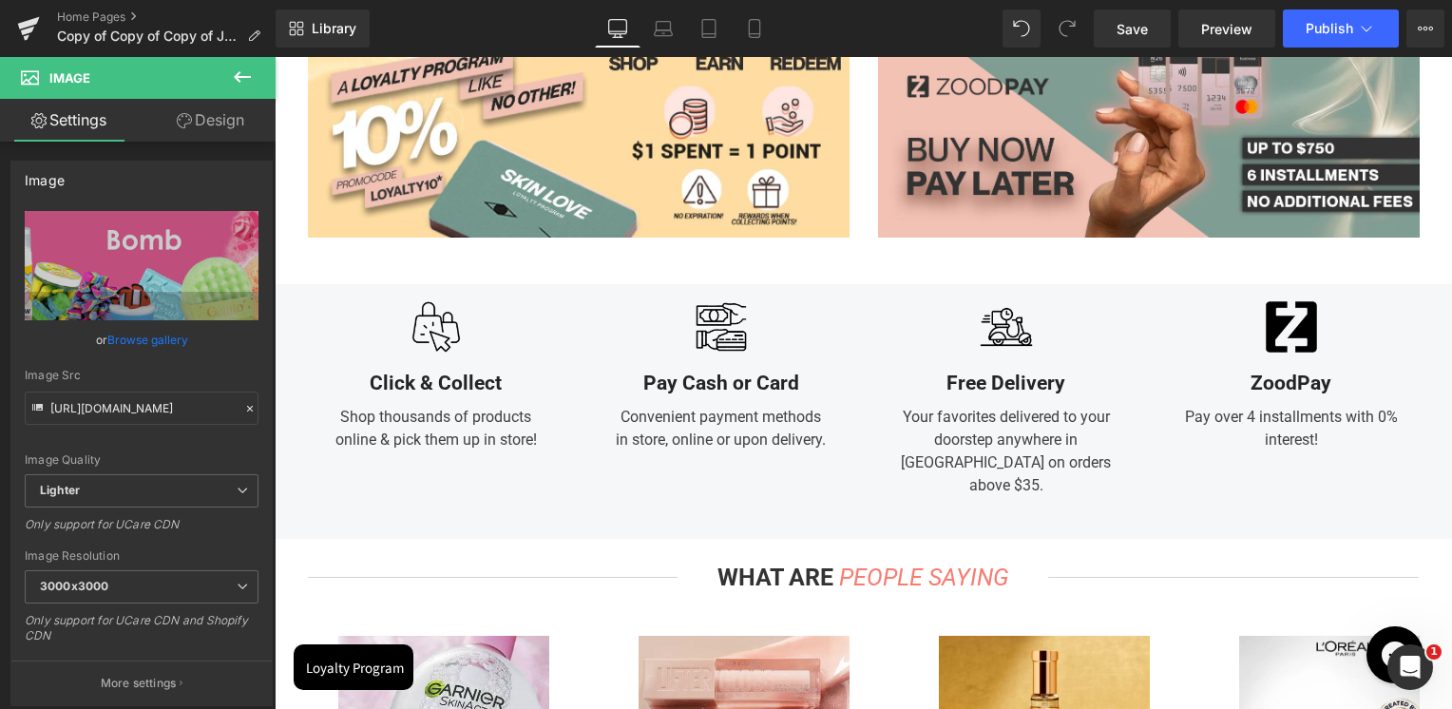
scroll to position [6080, 0]
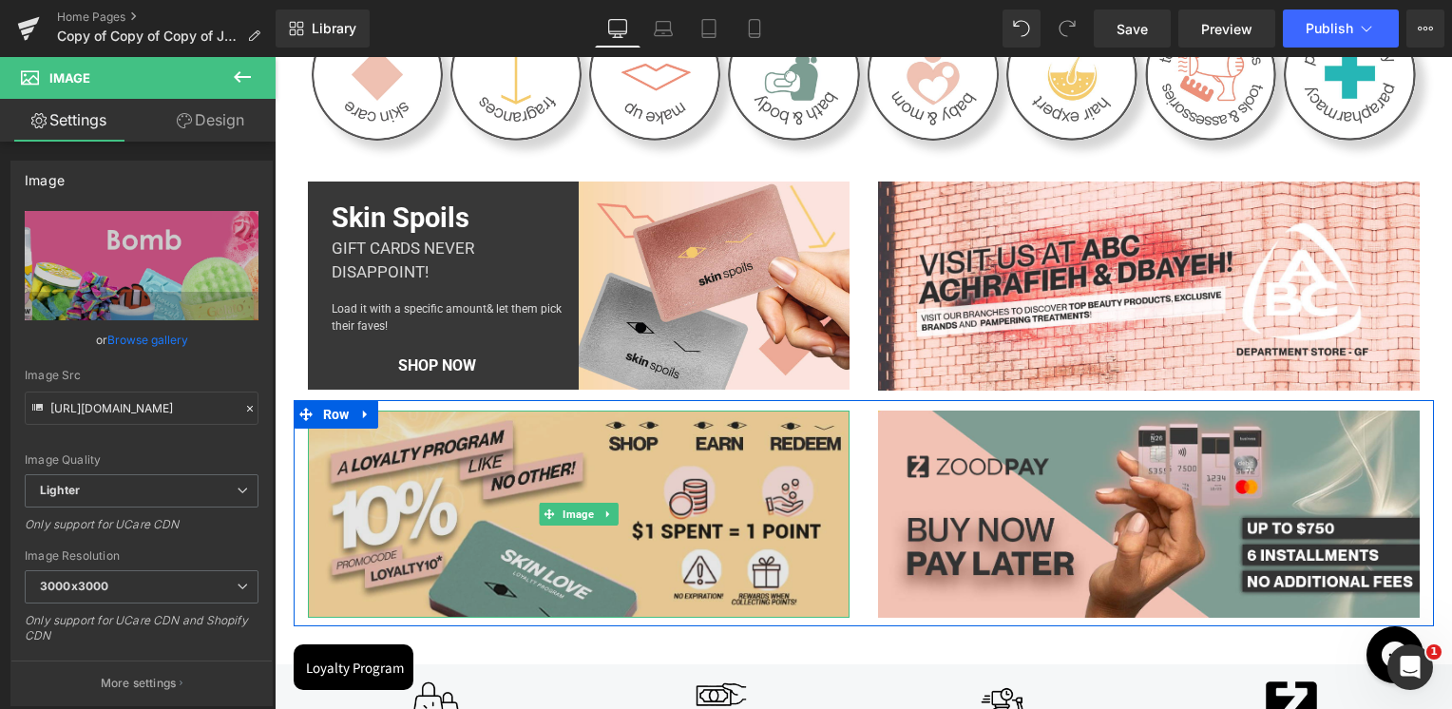
click at [485, 463] on img at bounding box center [579, 513] width 542 height 207
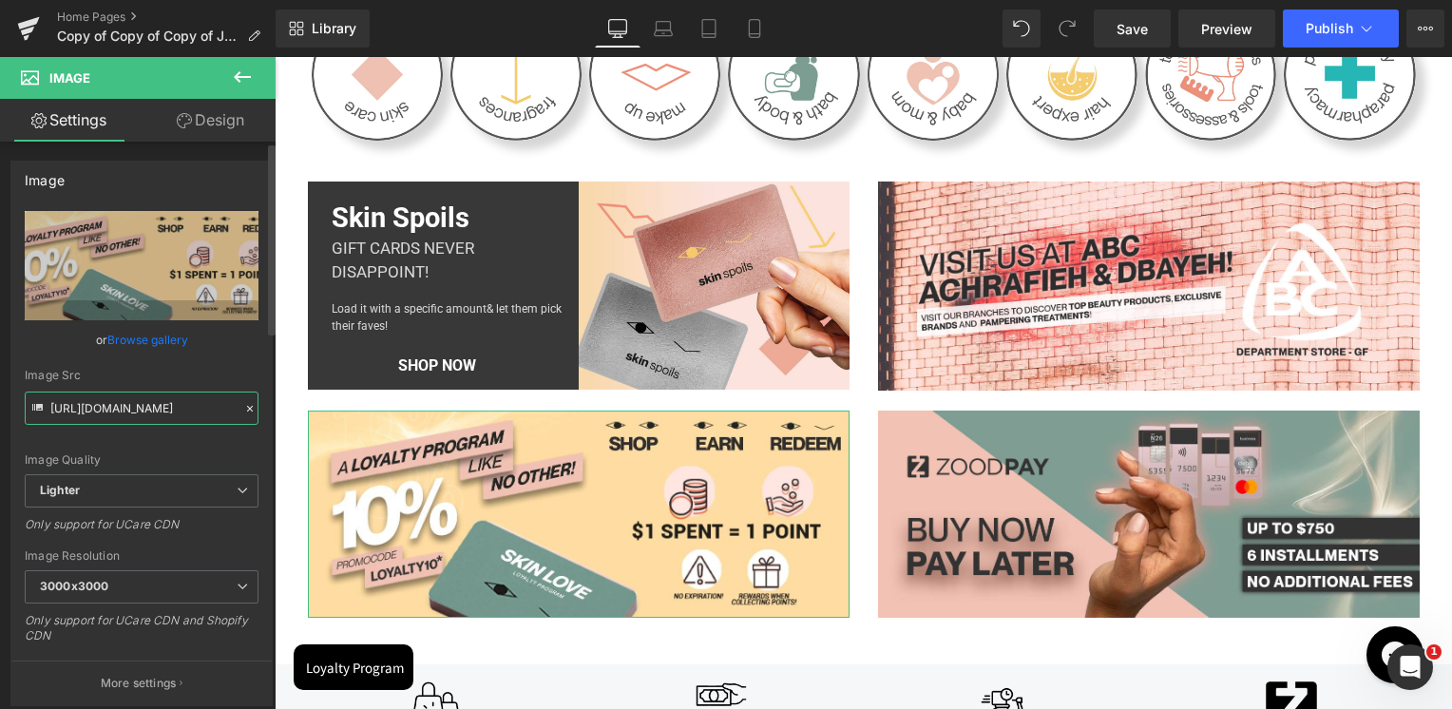
click at [135, 405] on input "[URL][DOMAIN_NAME]" at bounding box center [142, 407] width 234 height 33
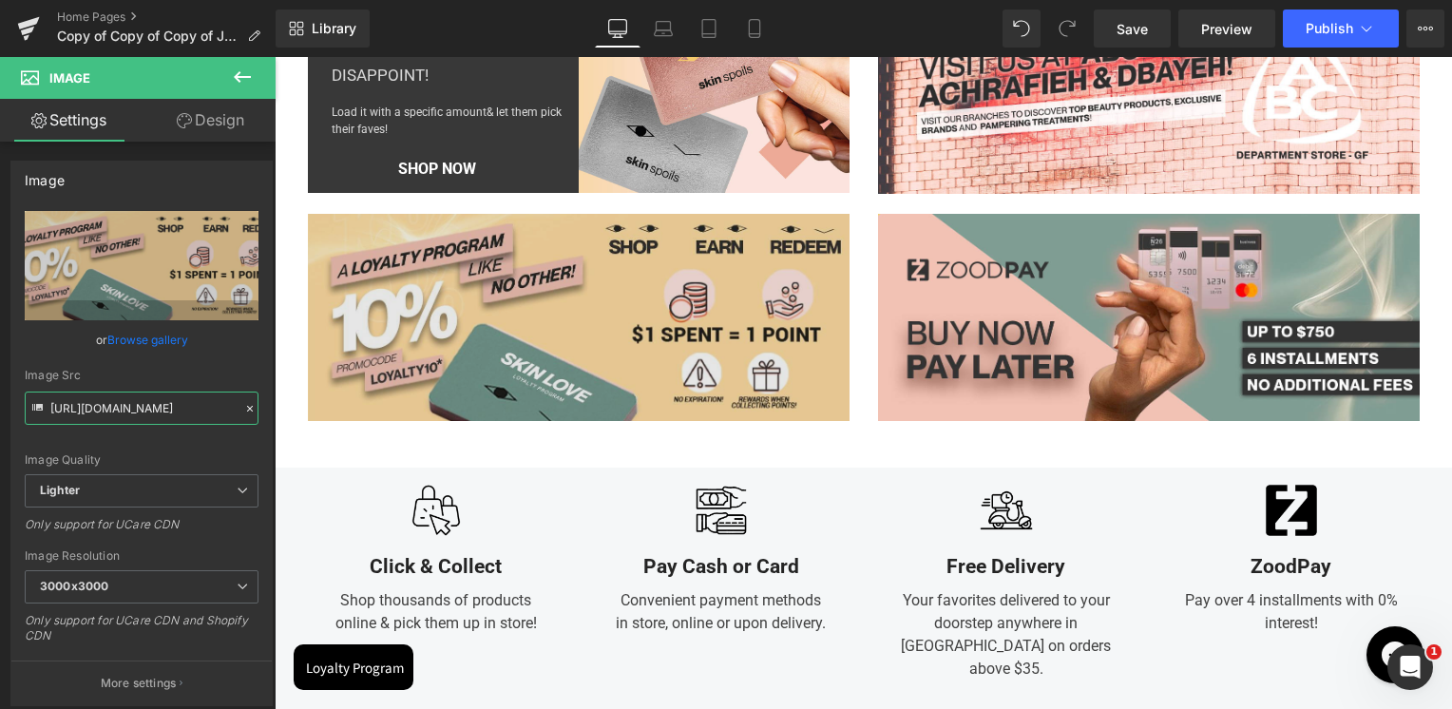
scroll to position [6175, 0]
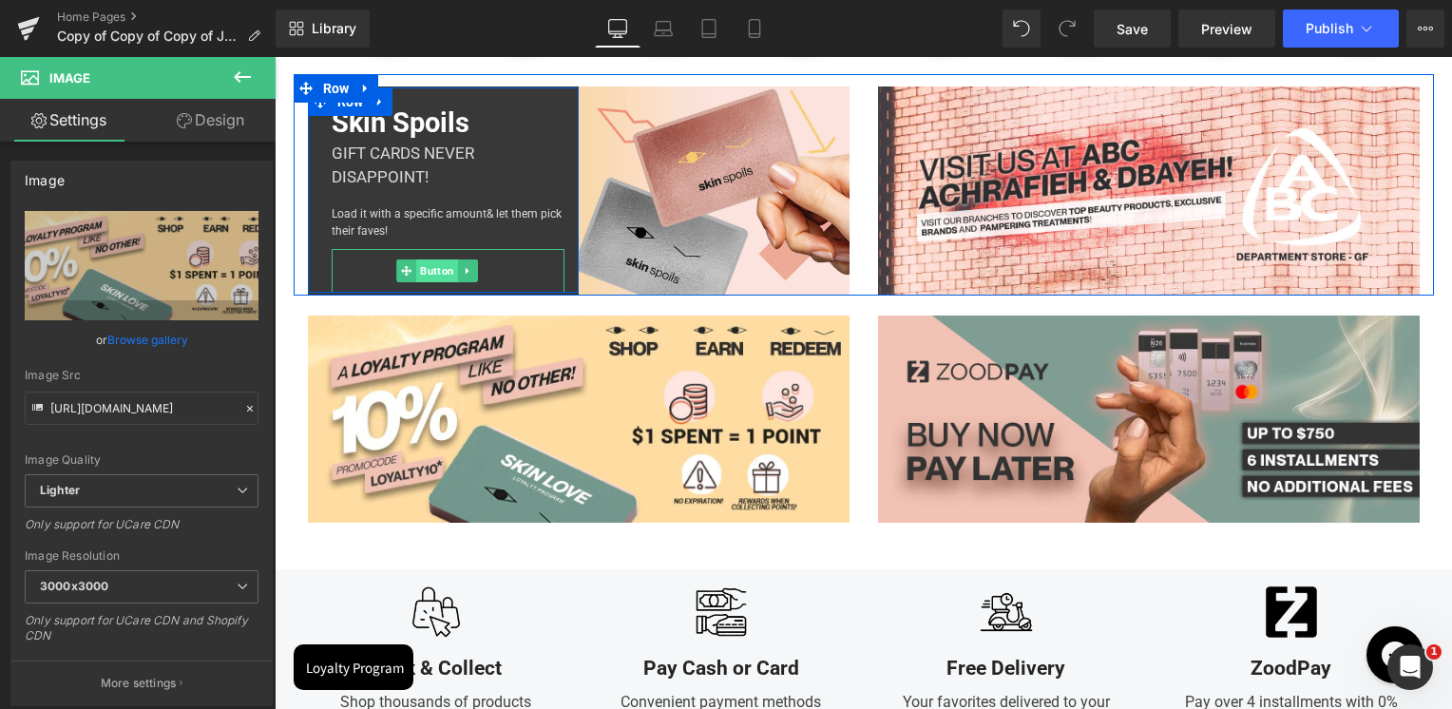
click at [441, 272] on span "Button" at bounding box center [437, 270] width 42 height 23
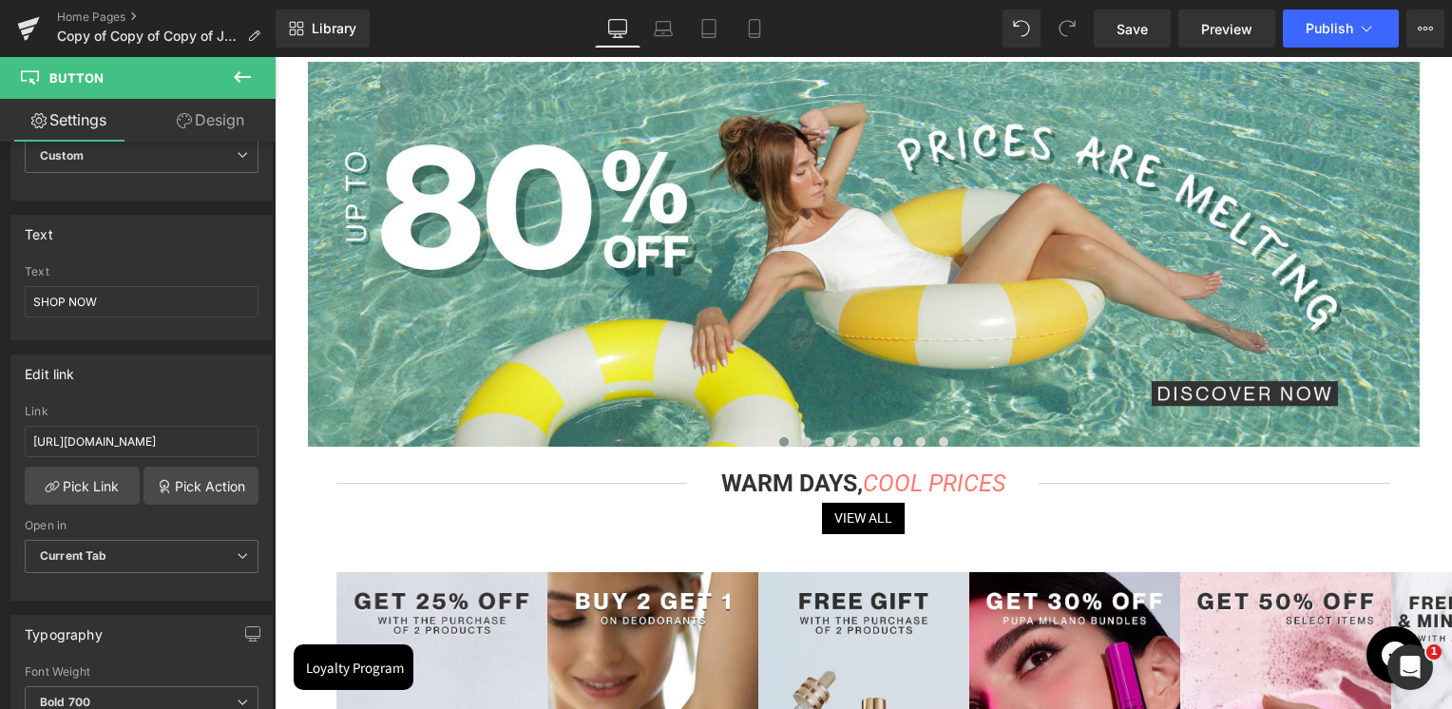
scroll to position [698, 0]
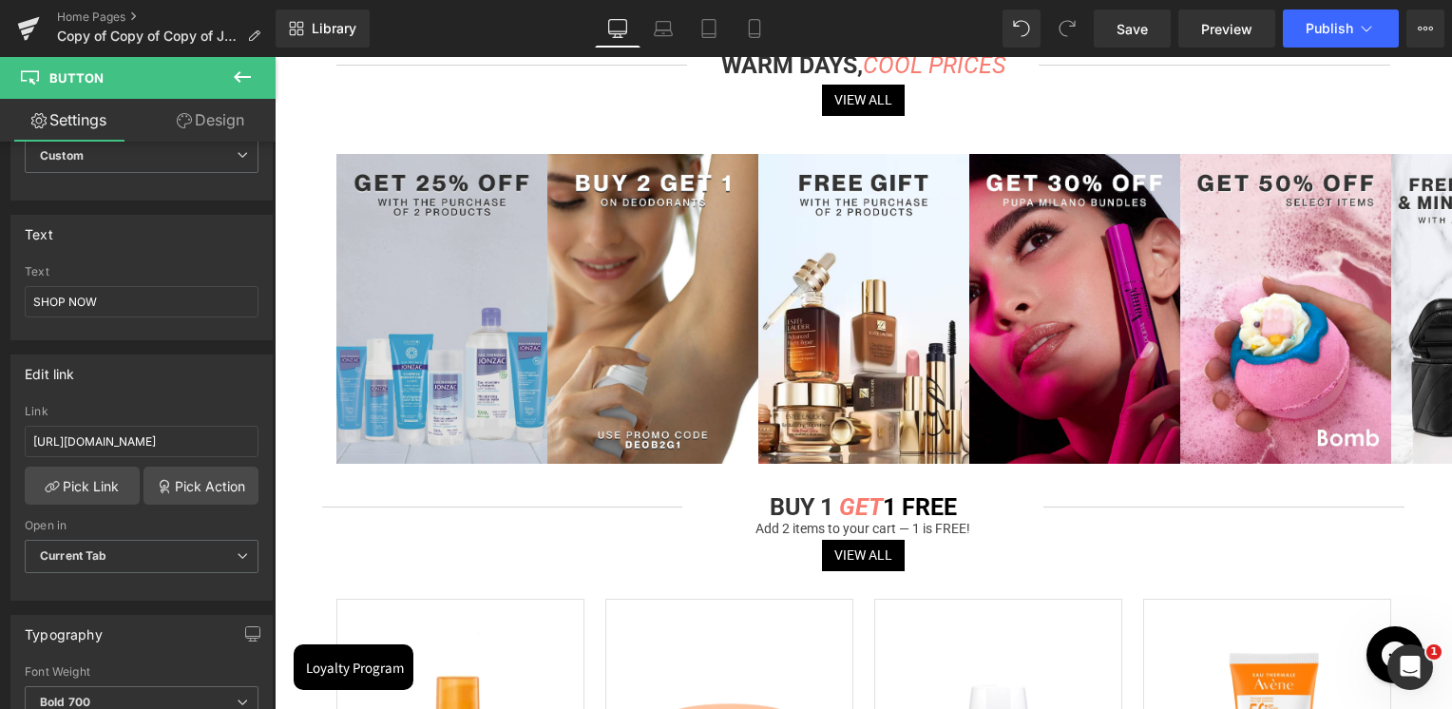
click at [494, 344] on img at bounding box center [441, 309] width 211 height 310
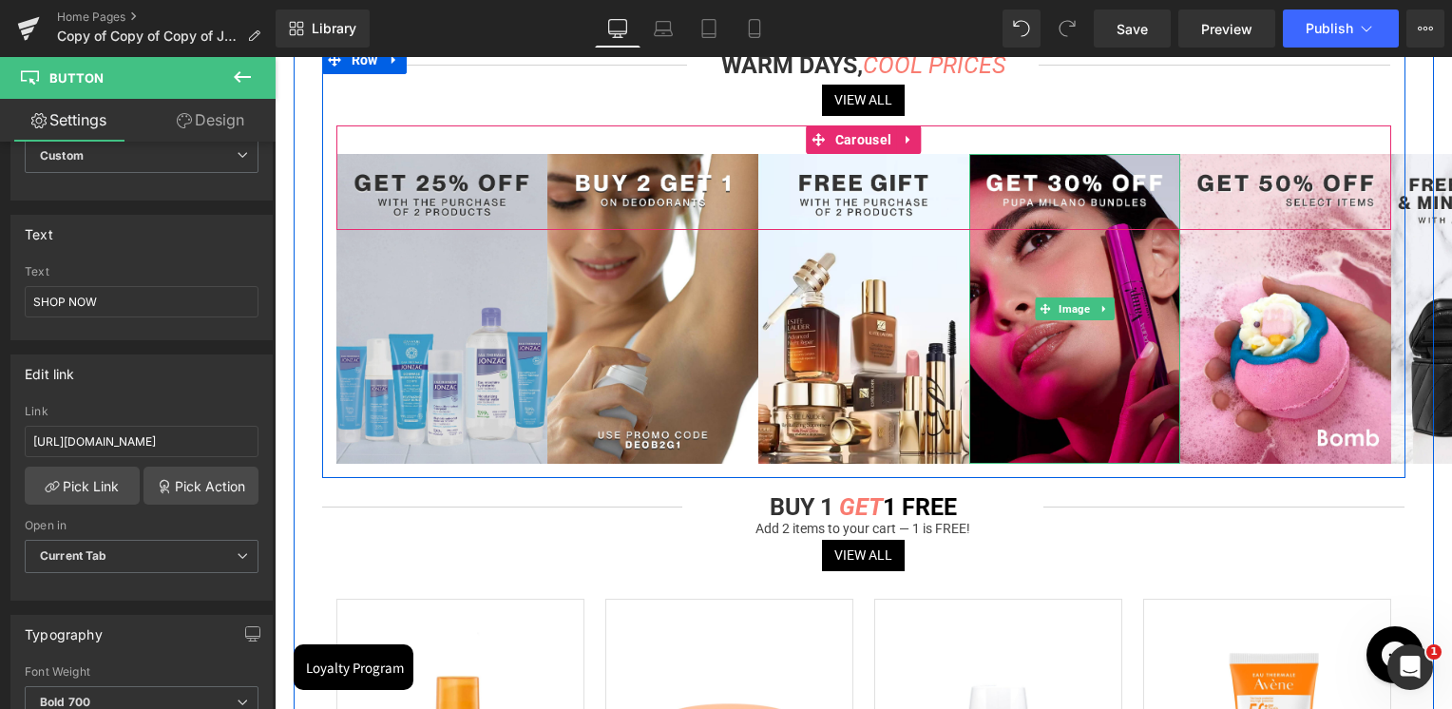
click at [1064, 310] on span "Image" at bounding box center [1074, 308] width 39 height 23
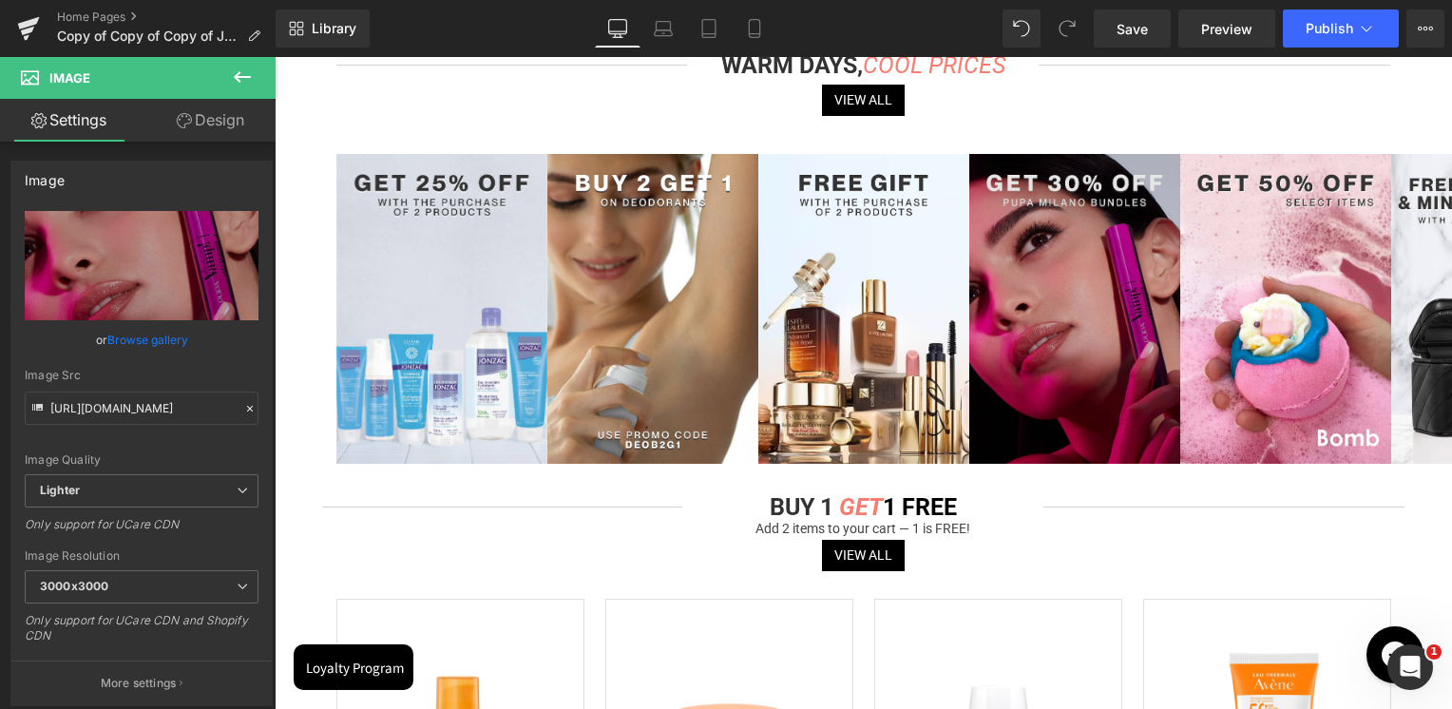
click at [1072, 337] on img at bounding box center [1074, 309] width 211 height 310
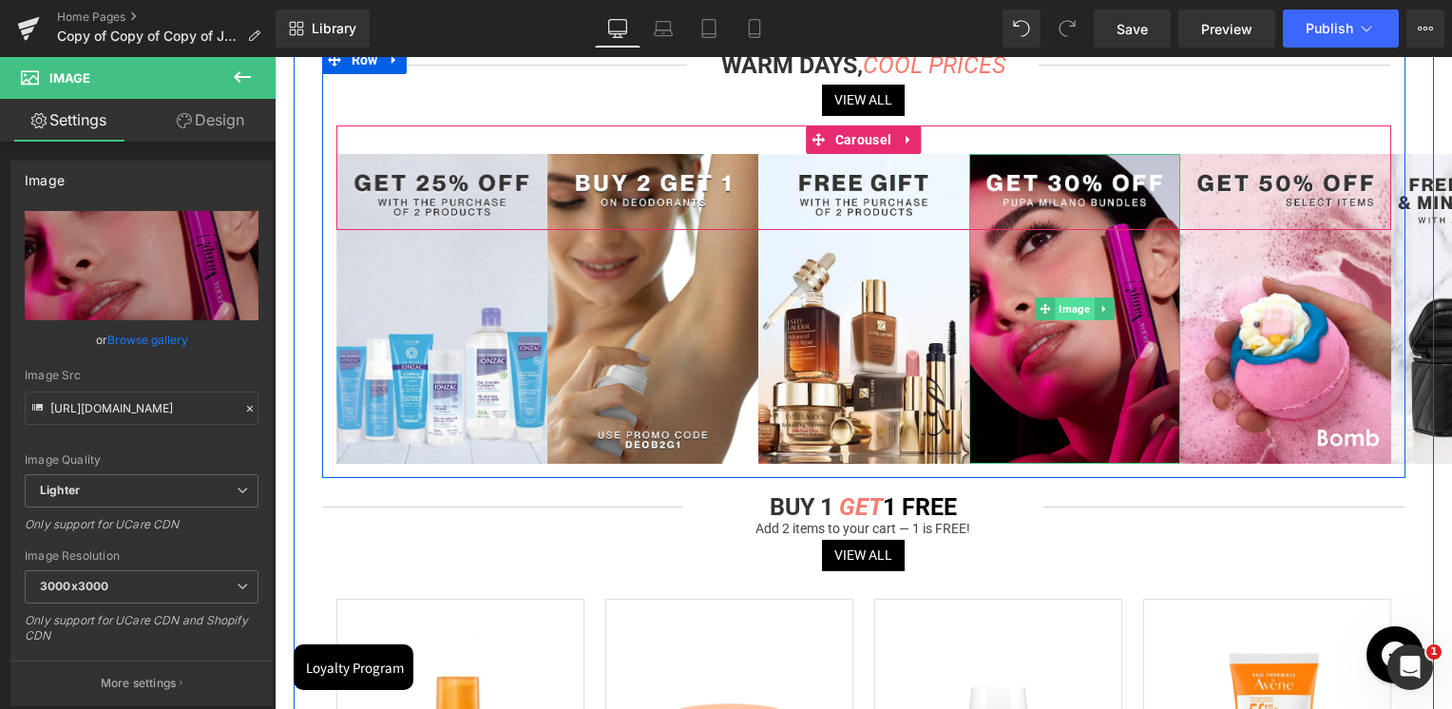
click at [1064, 308] on span "Image" at bounding box center [1074, 308] width 39 height 23
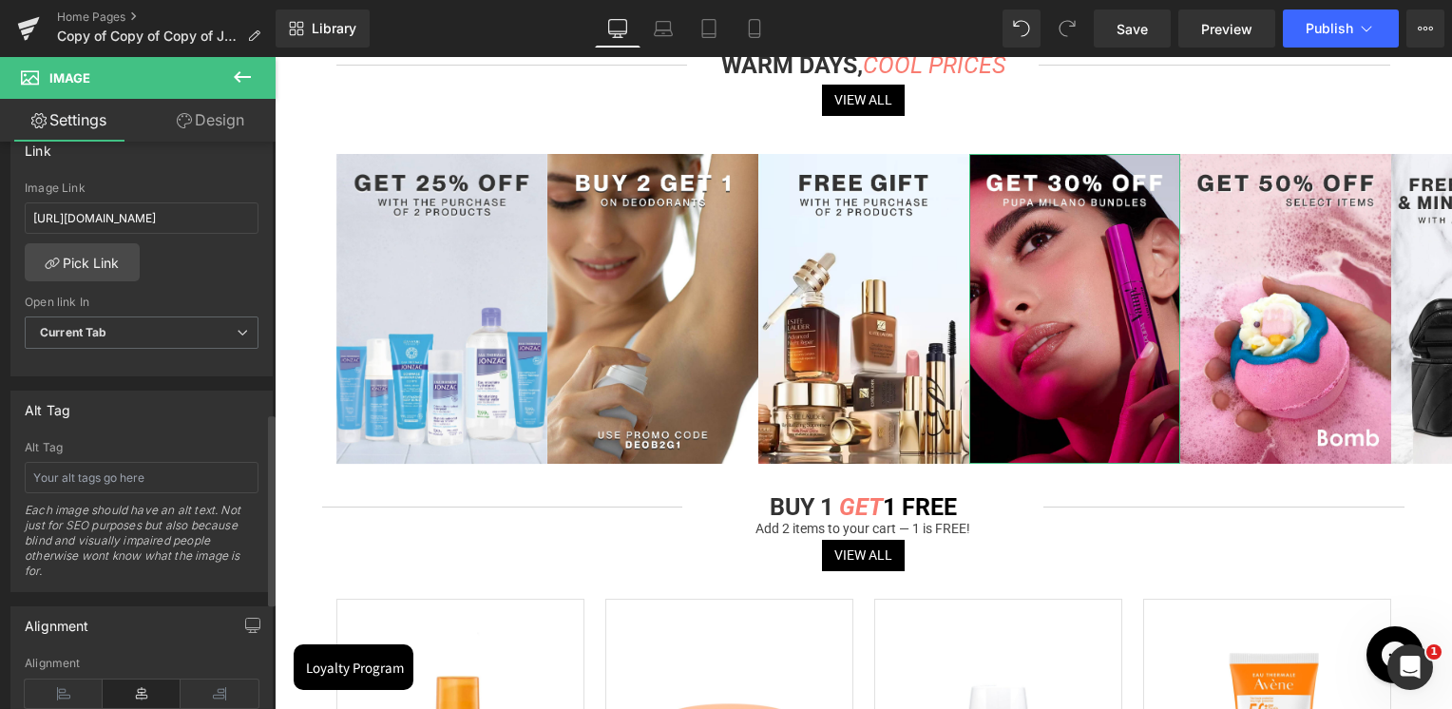
scroll to position [855, 0]
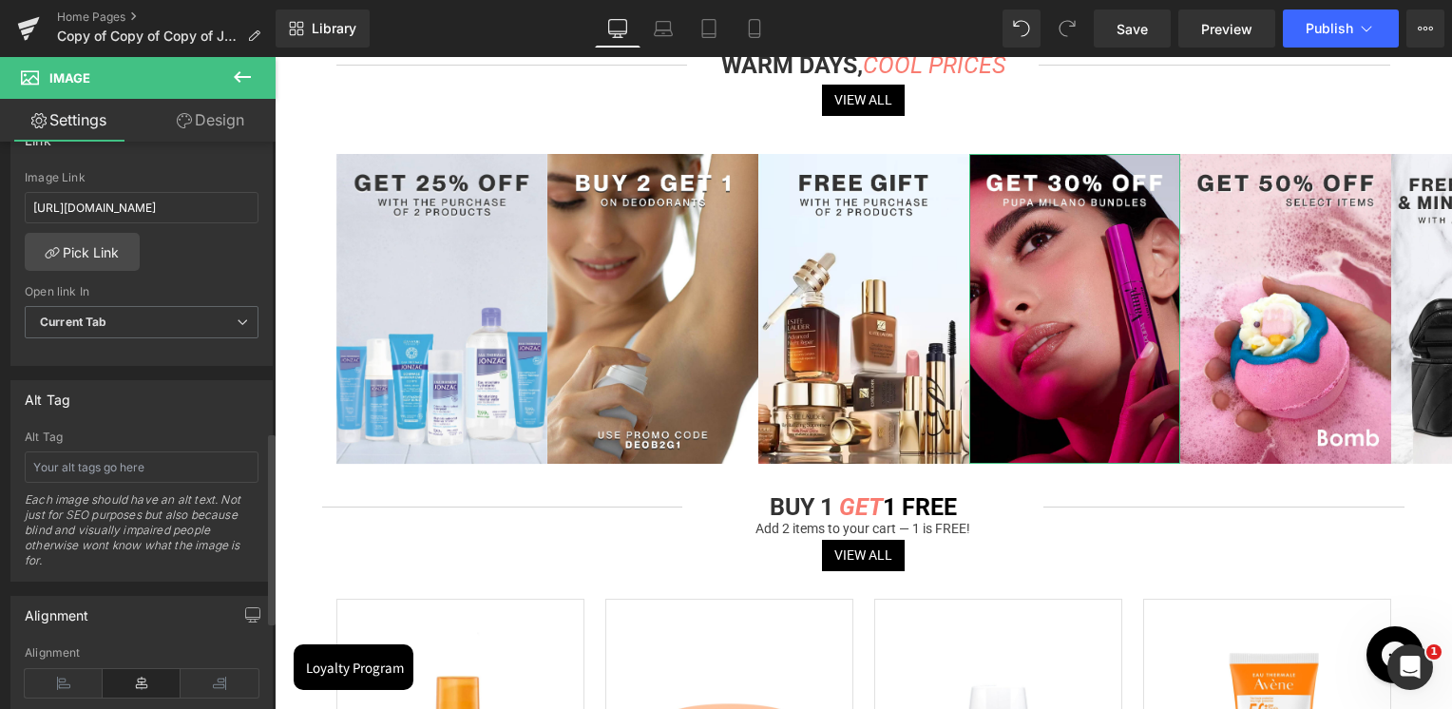
click at [176, 223] on div "Image Link [URL][DOMAIN_NAME]" at bounding box center [142, 202] width 234 height 62
click at [178, 219] on div "Image Link [URL][DOMAIN_NAME]" at bounding box center [142, 202] width 234 height 62
click at [177, 215] on input "[URL][DOMAIN_NAME]" at bounding box center [142, 207] width 234 height 31
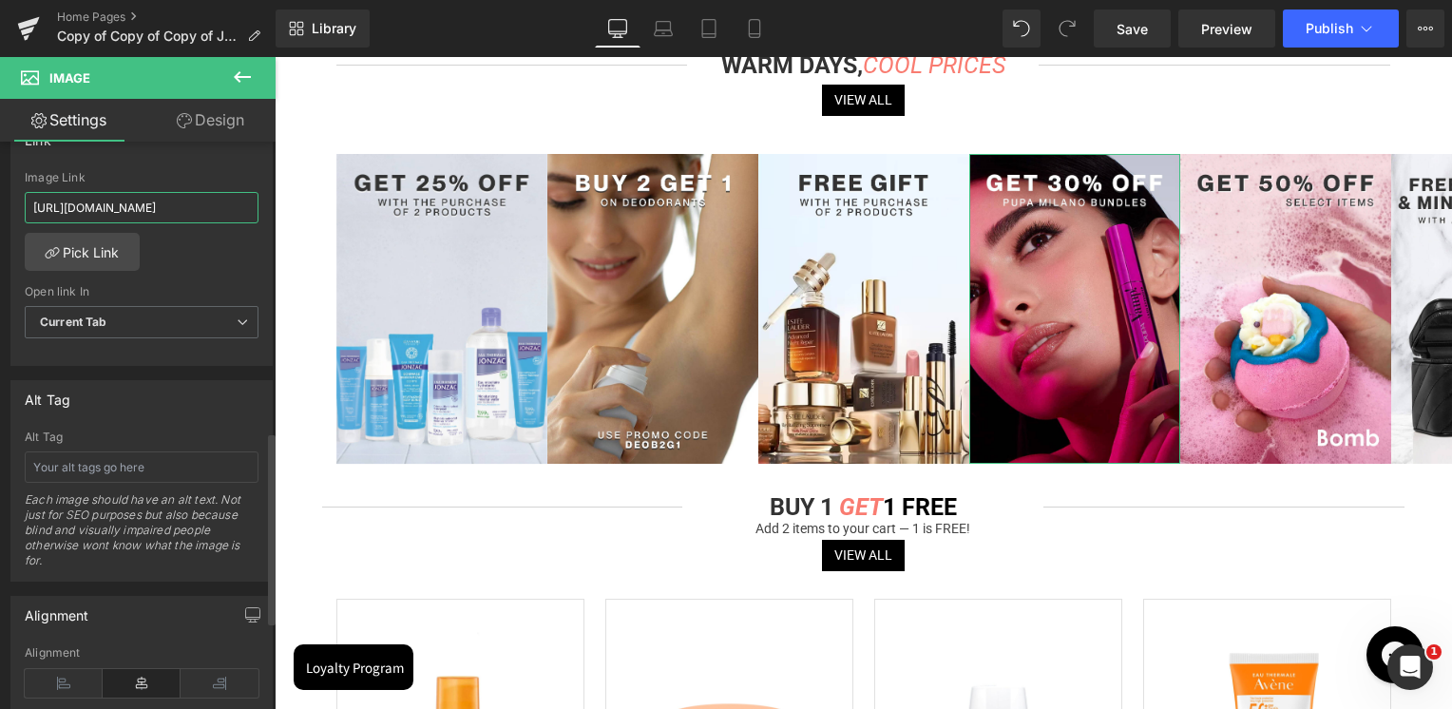
click at [177, 215] on input "[URL][DOMAIN_NAME]" at bounding box center [142, 207] width 234 height 31
click at [200, 165] on div "Link [URL][DOMAIN_NAME] Image Link [URL][DOMAIN_NAME] Pick Link Current Tab New…" at bounding box center [141, 244] width 262 height 246
click at [1322, 40] on button "Publish" at bounding box center [1341, 29] width 116 height 38
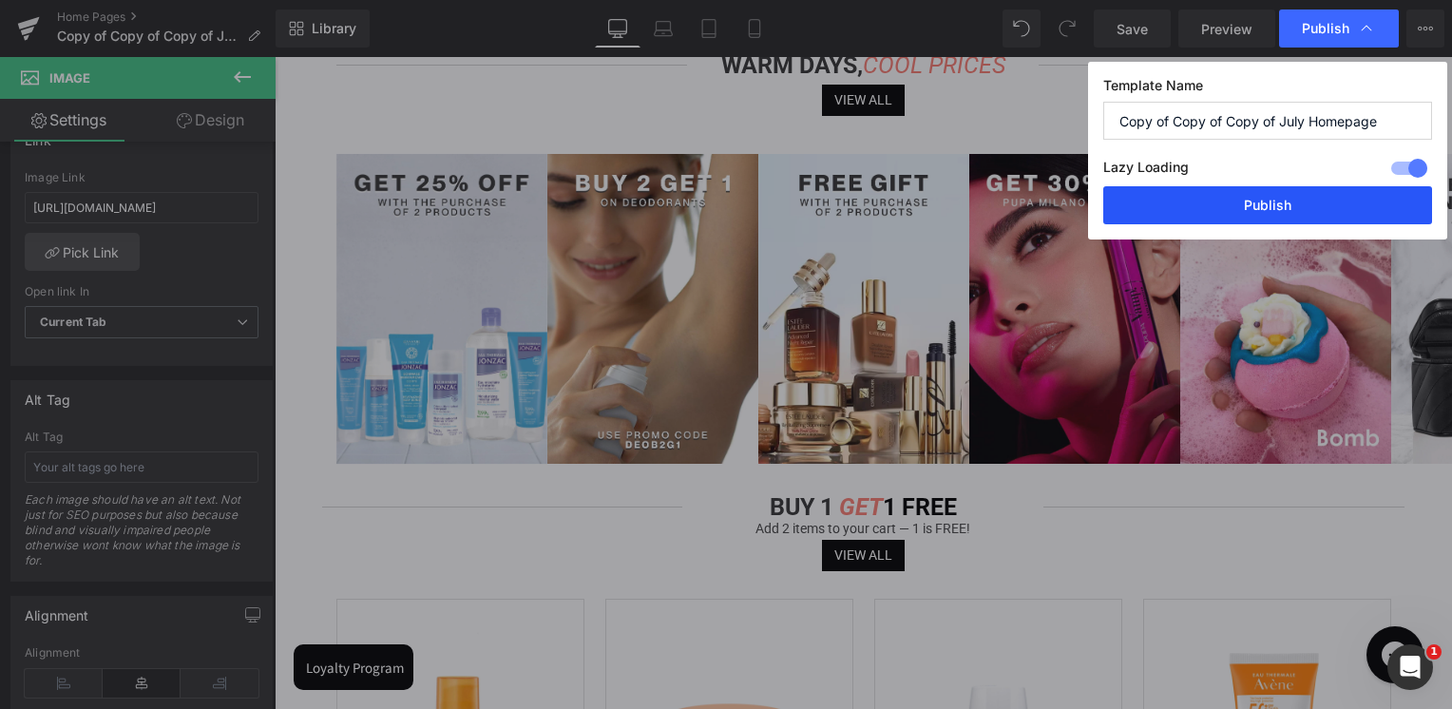
click at [1244, 198] on button "Publish" at bounding box center [1267, 205] width 329 height 38
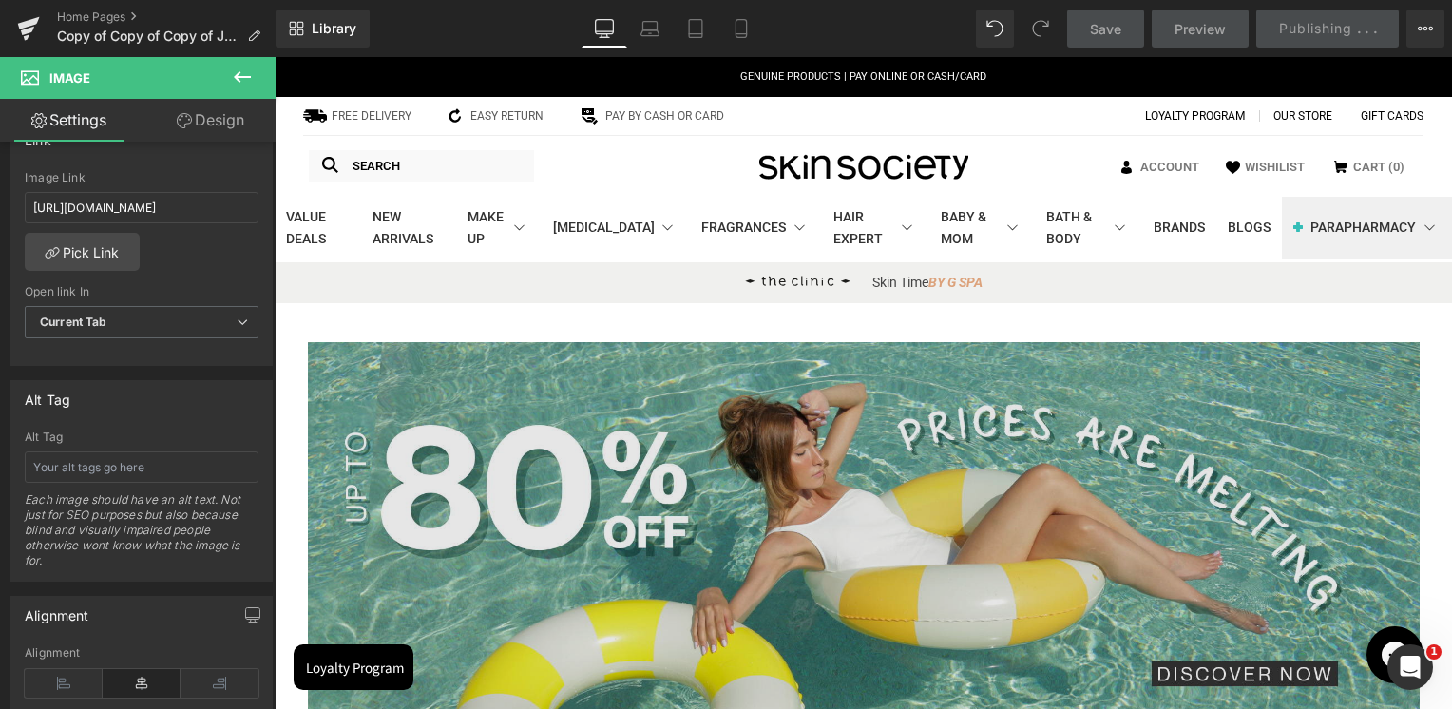
scroll to position [380, 0]
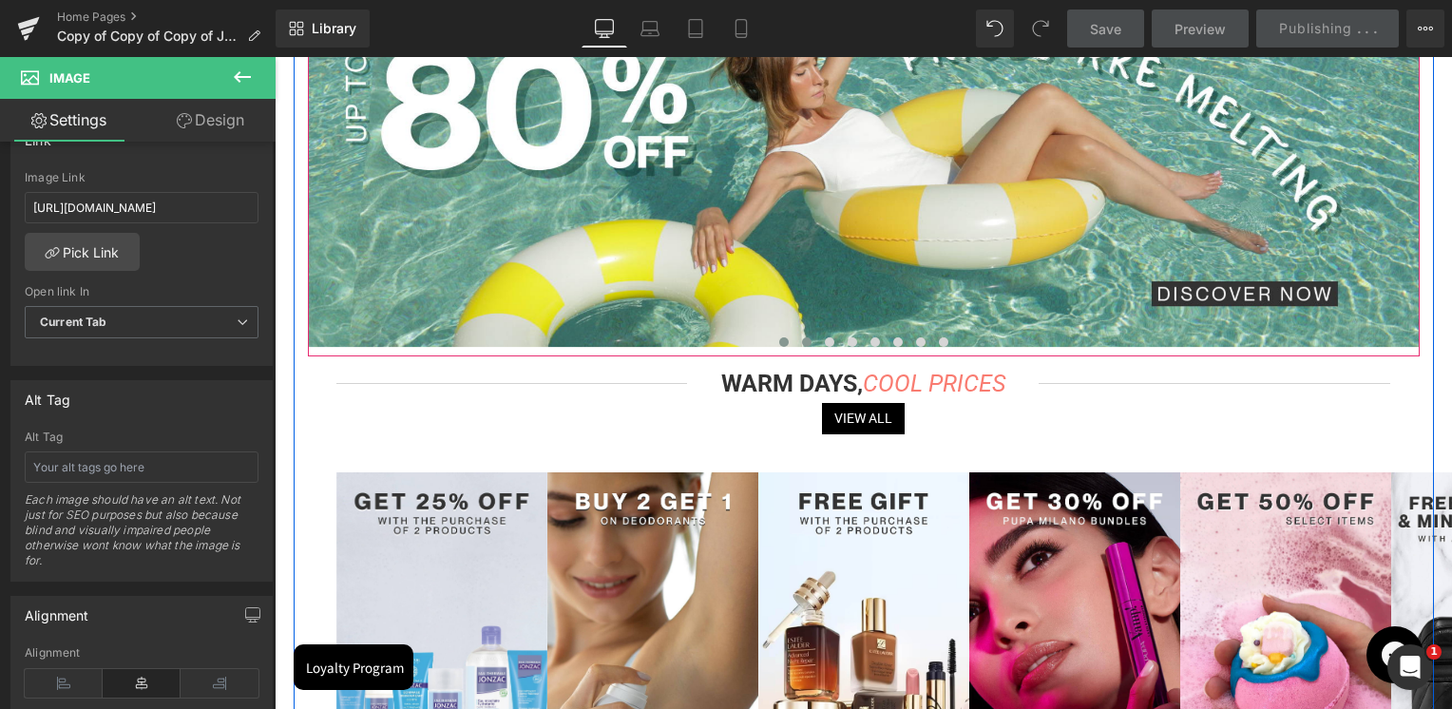
click at [799, 348] on button at bounding box center [806, 342] width 23 height 19
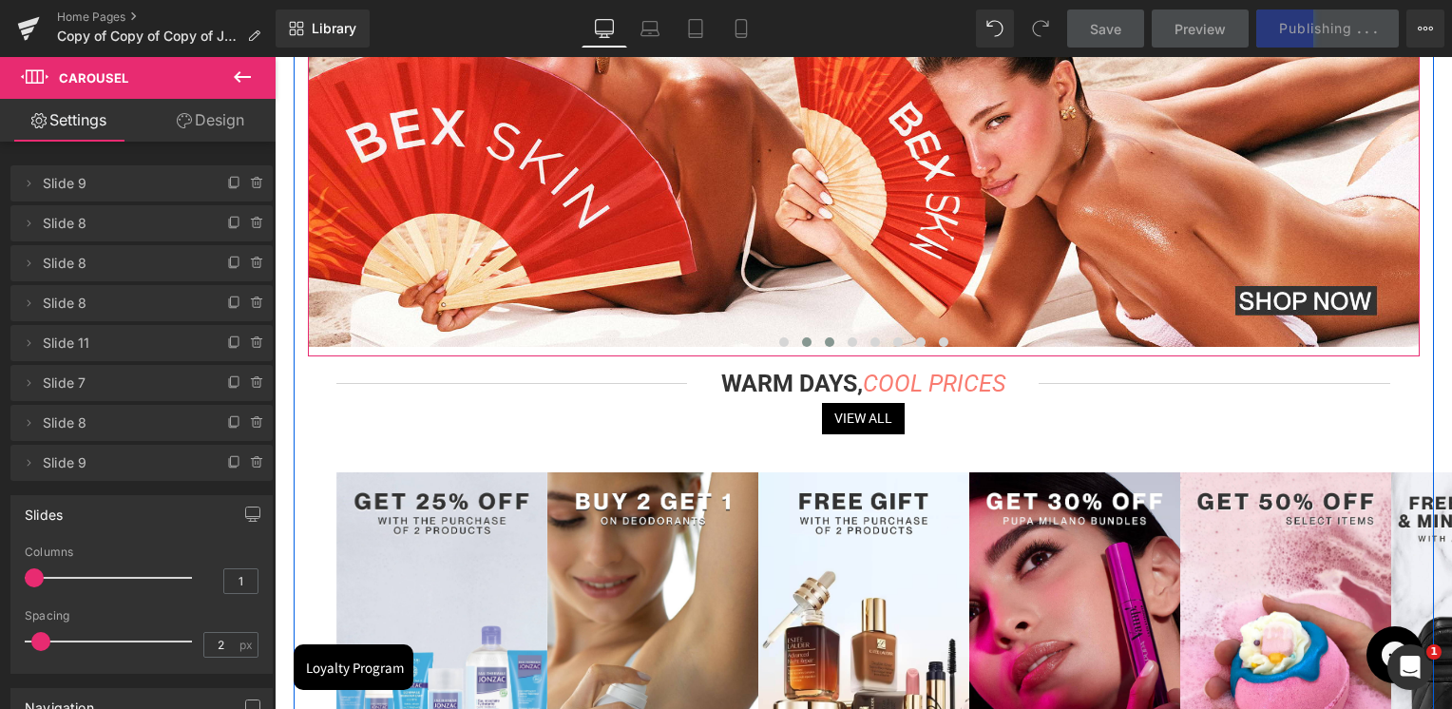
click at [828, 337] on span at bounding box center [830, 342] width 10 height 10
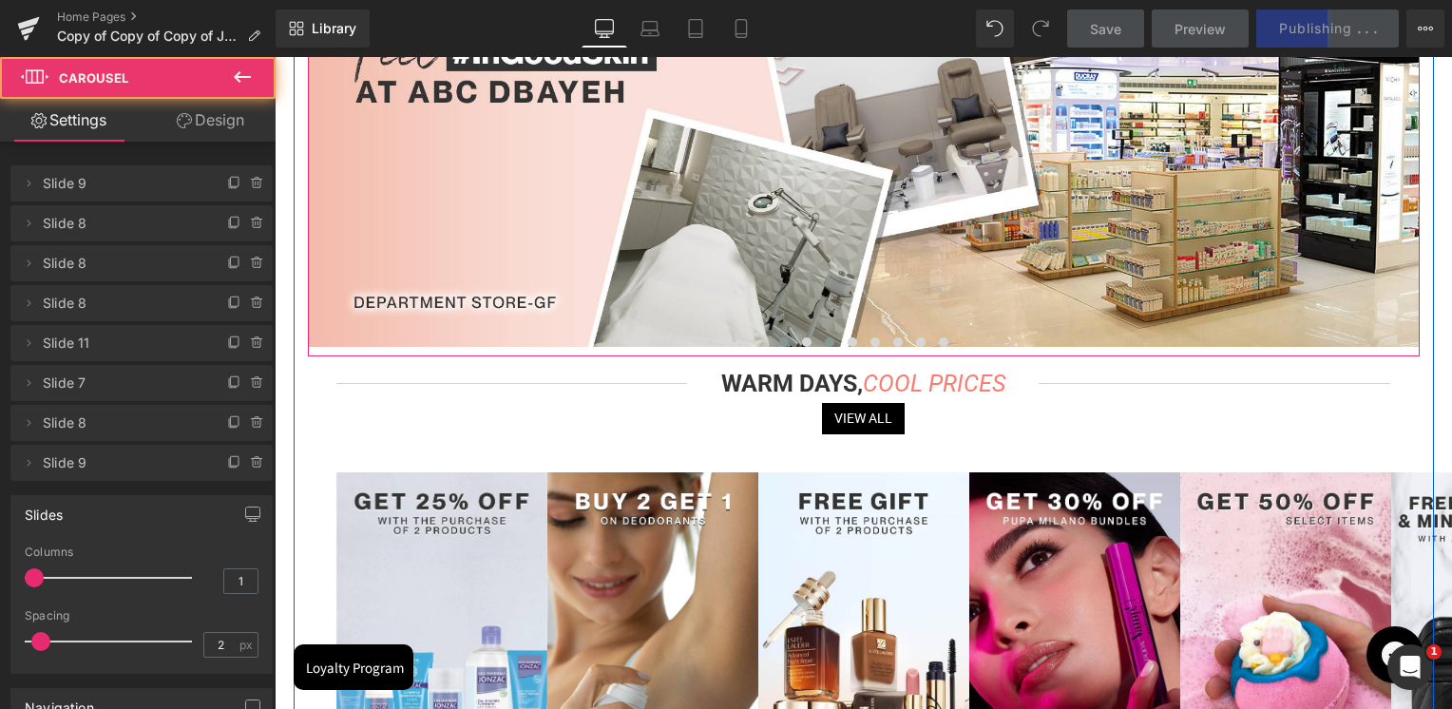
click at [772, 339] on button at bounding box center [783, 342] width 23 height 19
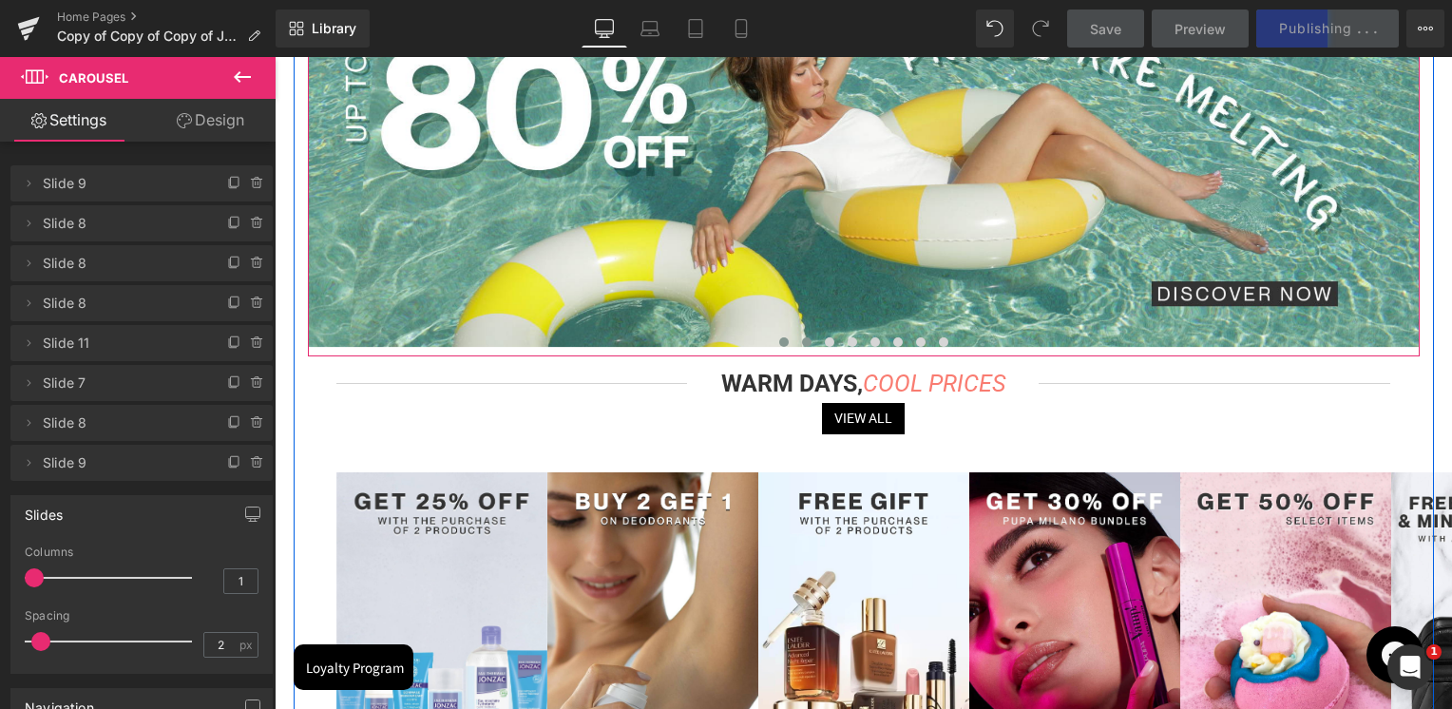
click at [795, 340] on button at bounding box center [806, 342] width 23 height 19
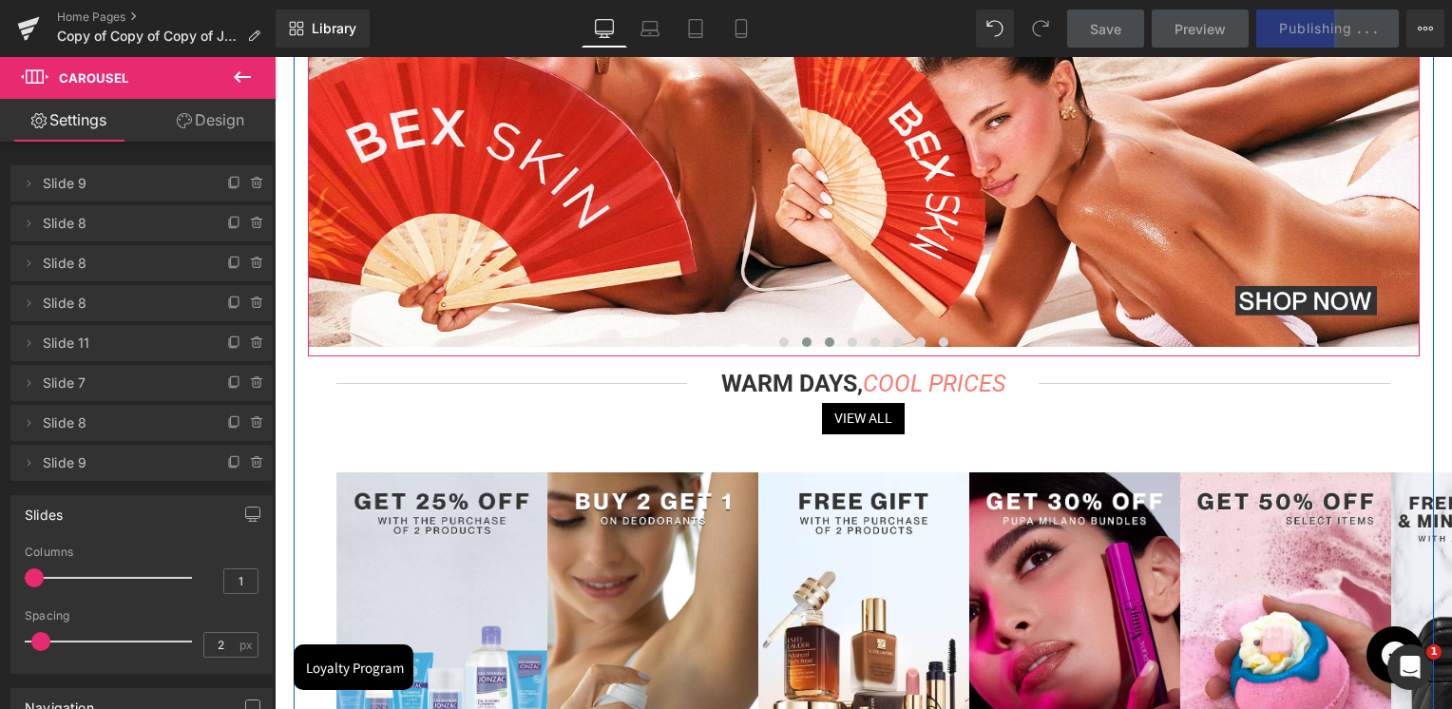
click at [830, 336] on button at bounding box center [829, 342] width 23 height 19
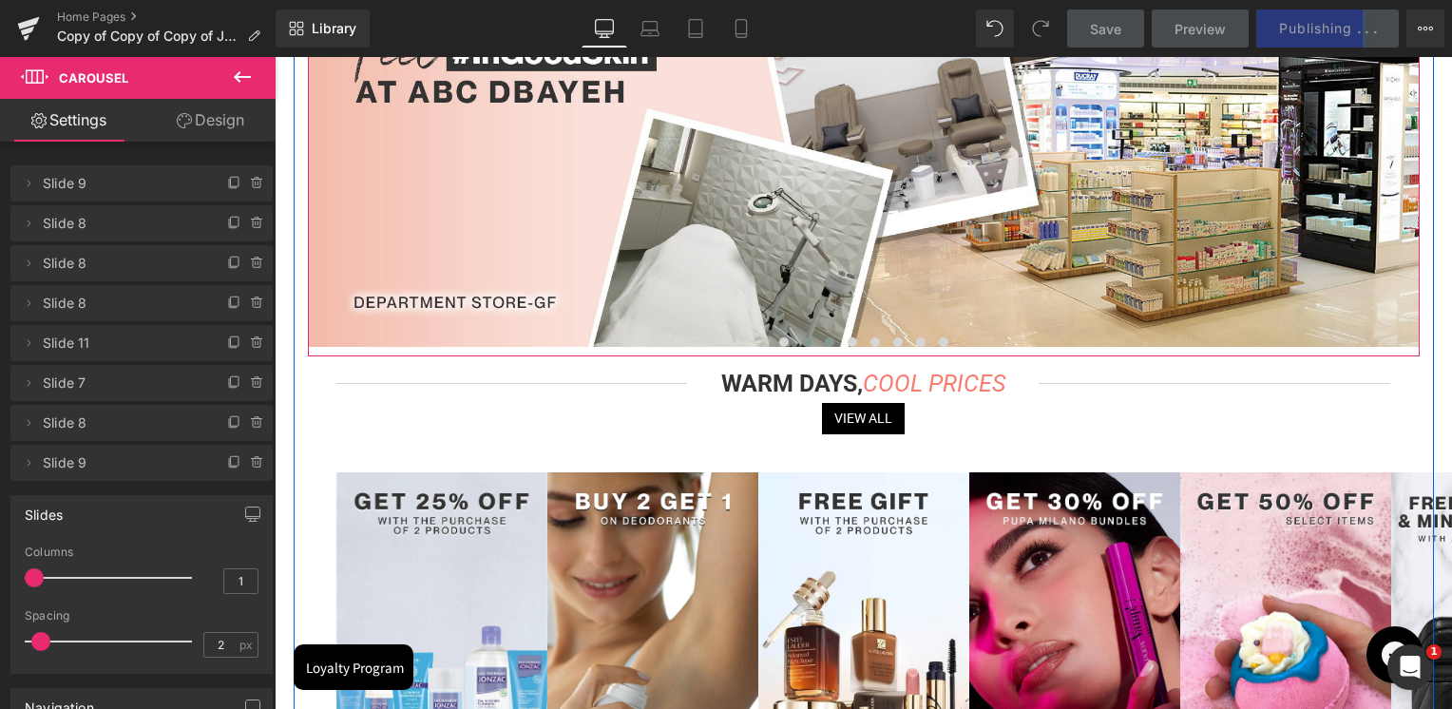
click at [795, 340] on button at bounding box center [806, 342] width 23 height 19
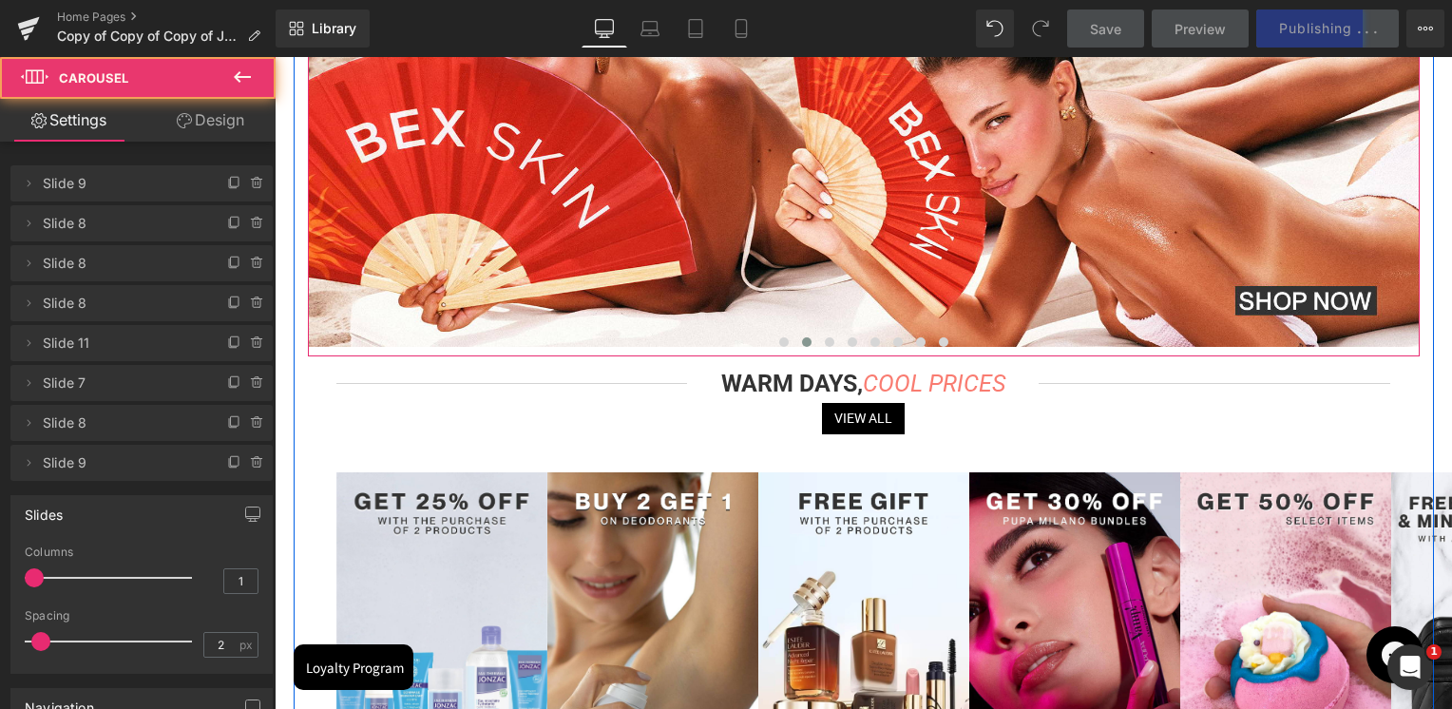
click at [795, 340] on button at bounding box center [806, 342] width 23 height 19
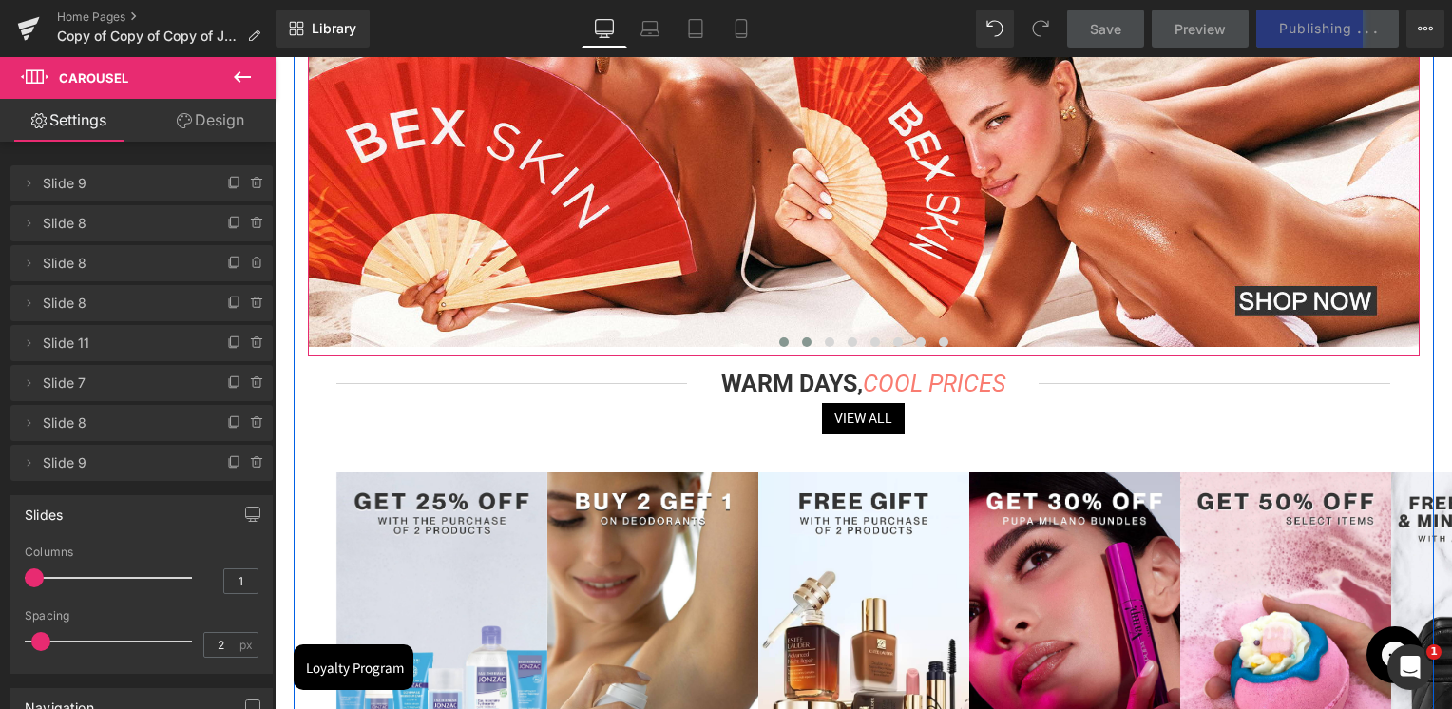
click at [781, 339] on span at bounding box center [784, 342] width 10 height 10
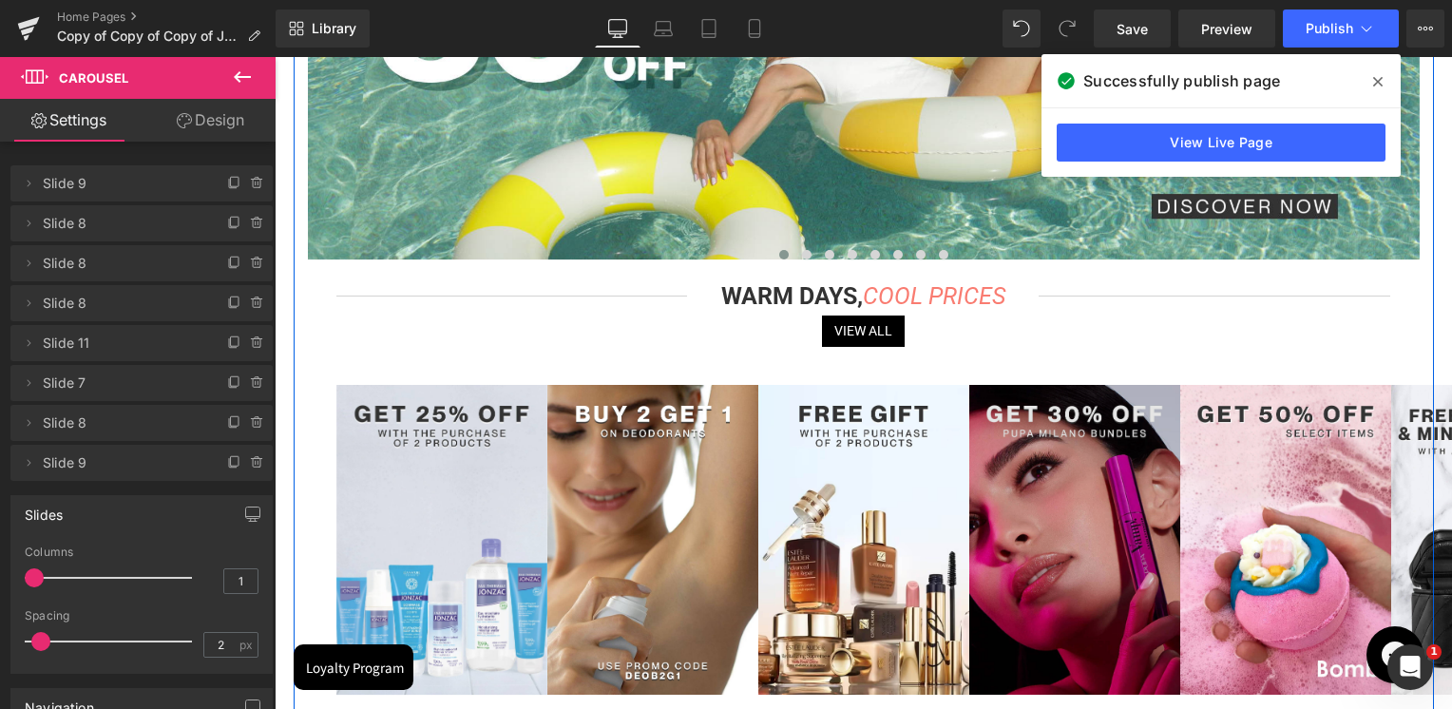
scroll to position [665, 0]
